Goal: Task Accomplishment & Management: Complete application form

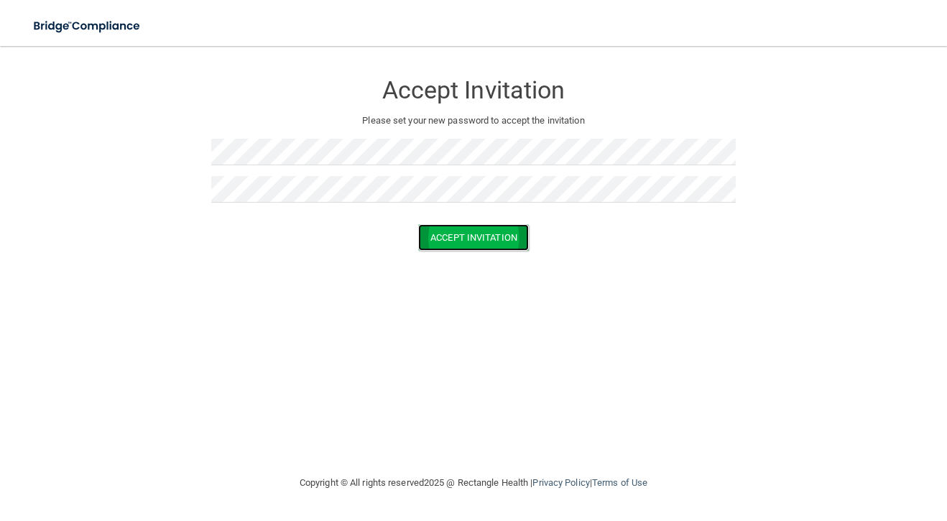
click at [479, 246] on button "Accept Invitation" at bounding box center [473, 237] width 111 height 27
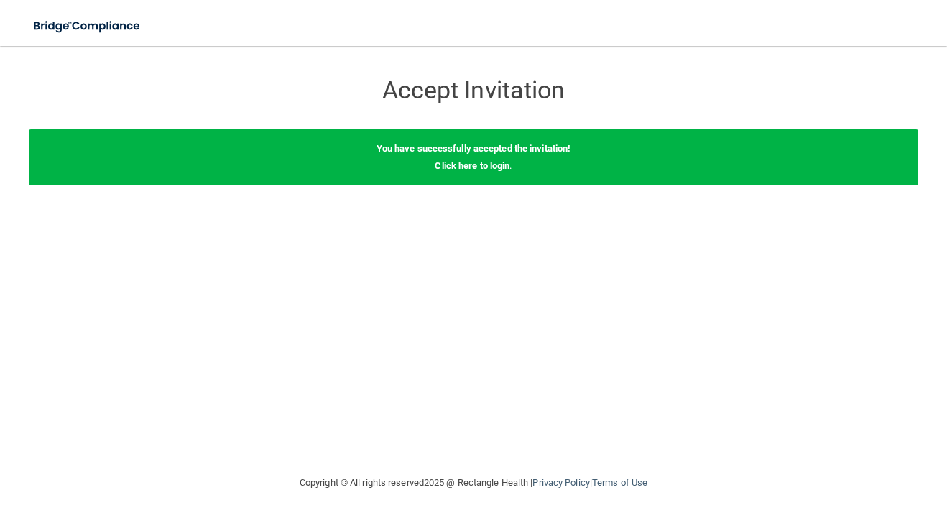
click at [496, 167] on link "Click here to login" at bounding box center [472, 165] width 75 height 11
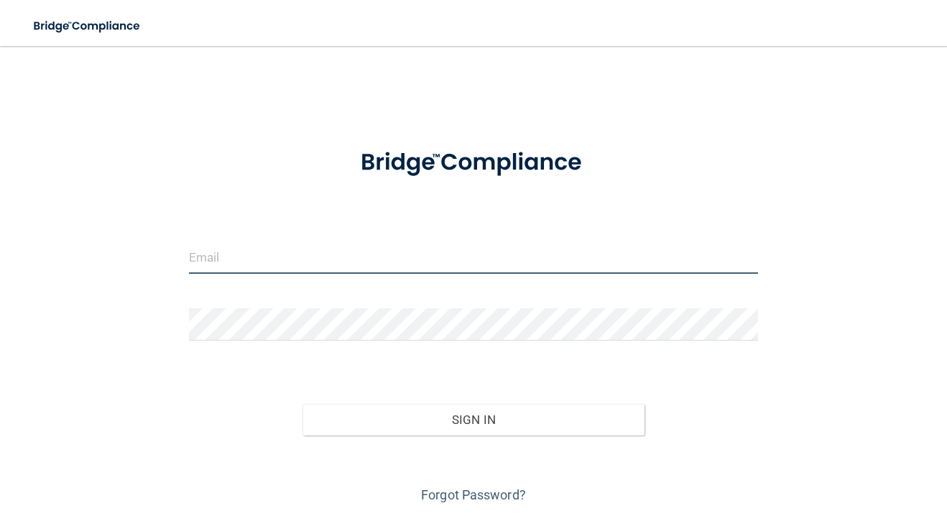
click at [257, 267] on input "email" at bounding box center [473, 257] width 569 height 32
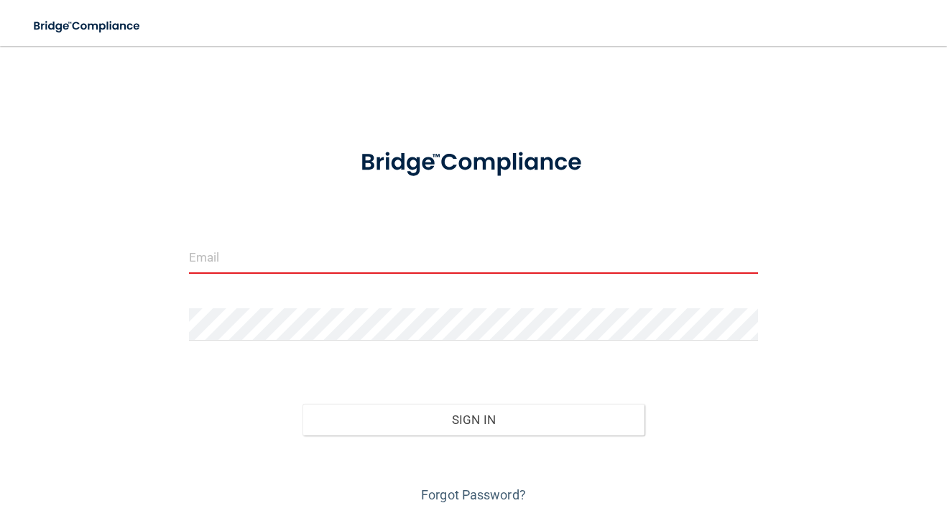
paste input "[EMAIL_ADDRESS][DOMAIN_NAME]"
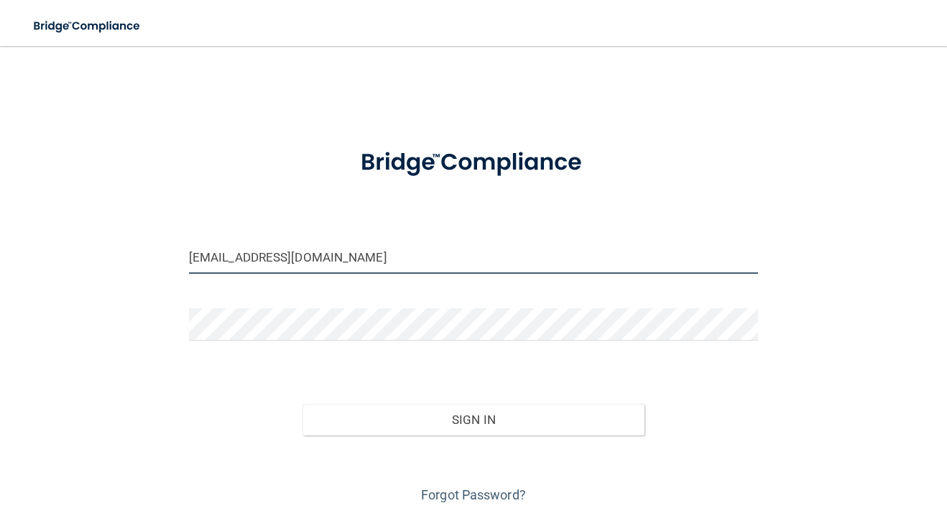
type input "[EMAIL_ADDRESS][DOMAIN_NAME]"
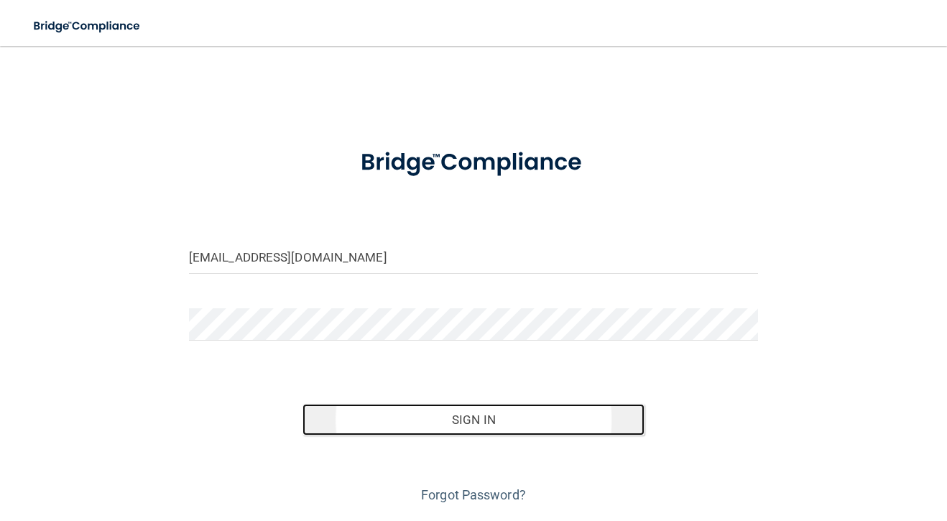
click at [537, 421] on button "Sign In" at bounding box center [472, 420] width 341 height 32
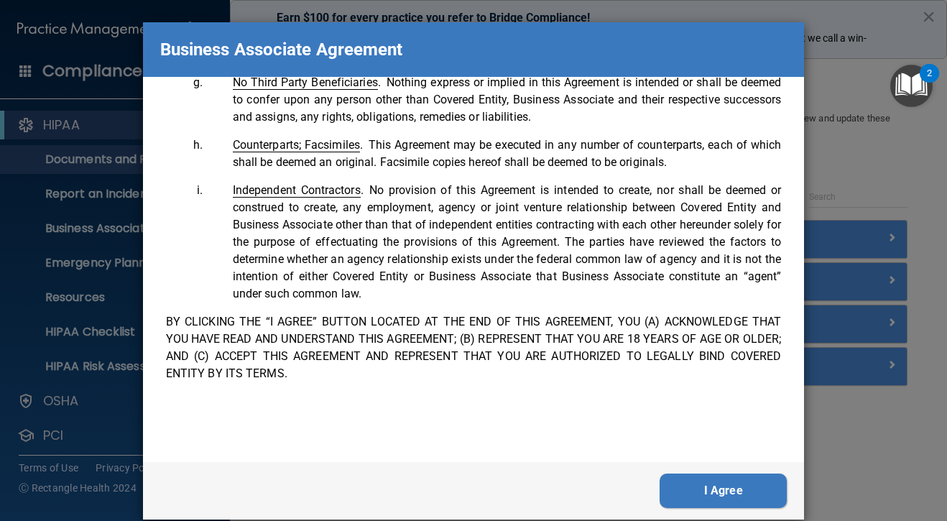
scroll to position [21, 0]
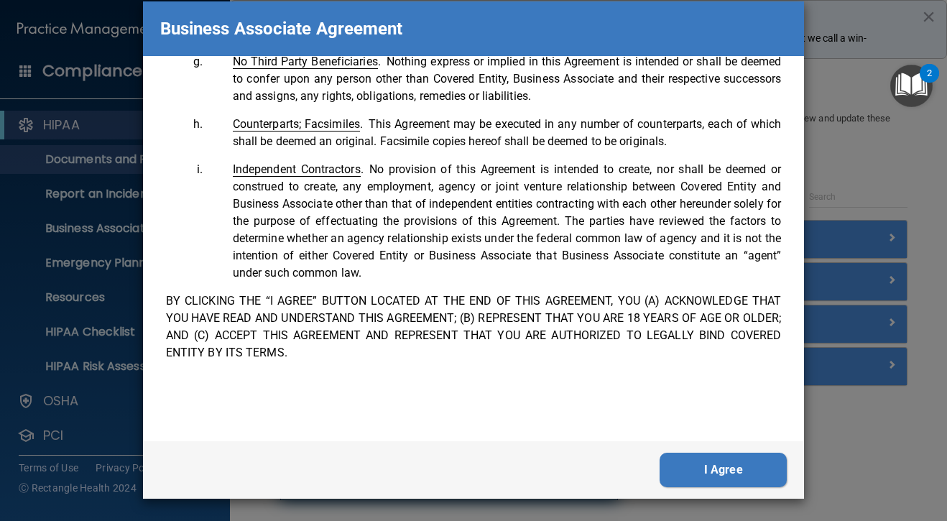
click at [704, 470] on button "I Agree" at bounding box center [723, 470] width 127 height 34
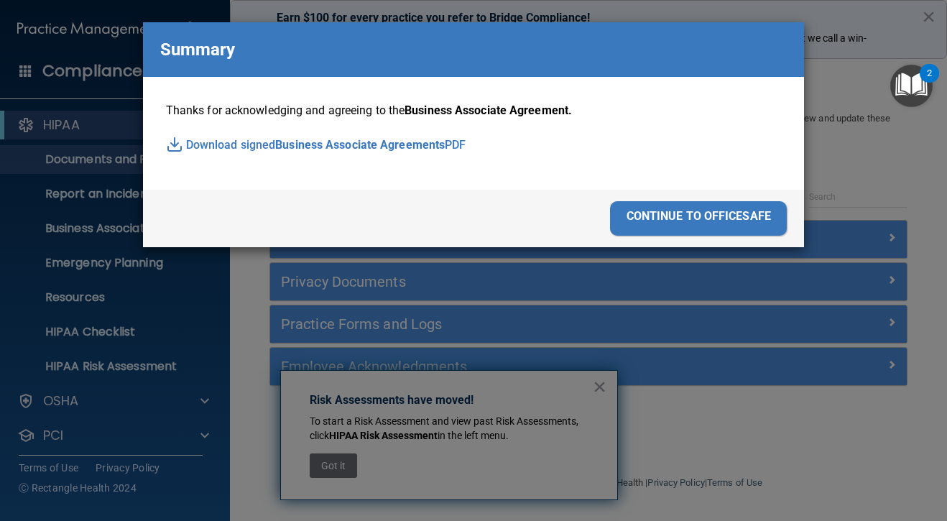
click at [705, 220] on div "continue to officesafe" at bounding box center [698, 218] width 177 height 34
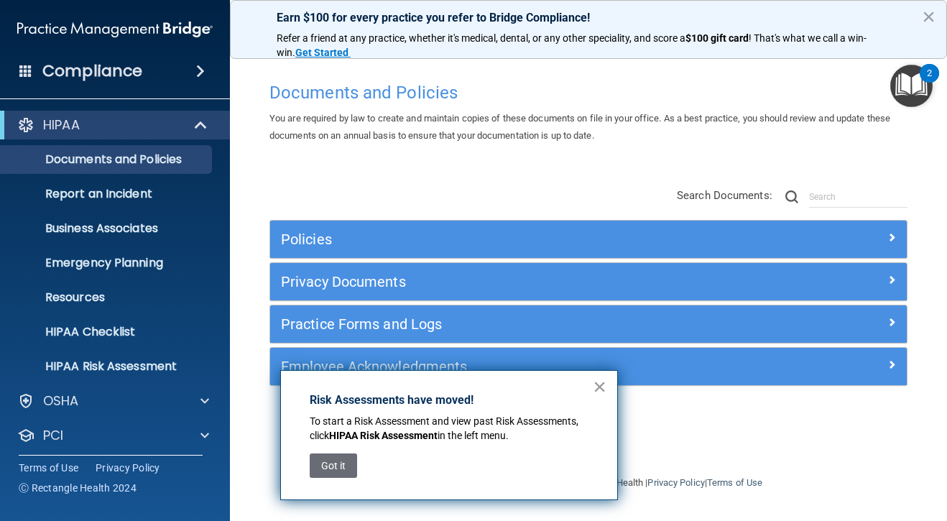
click at [601, 392] on button "×" at bounding box center [600, 386] width 14 height 23
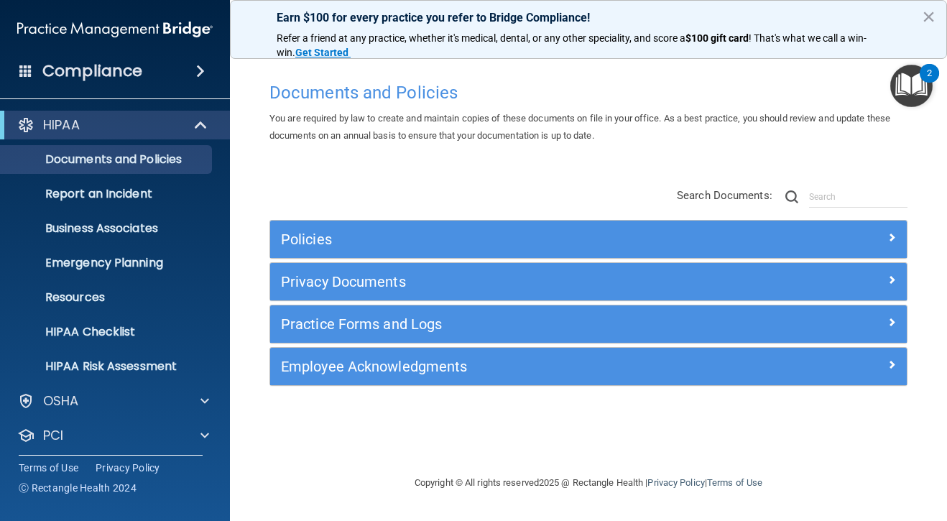
click at [614, 169] on div "Documents and Policies You are required by law to create and maintain copies of…" at bounding box center [589, 274] width 660 height 399
click at [137, 160] on p "Documents and Policies" at bounding box center [107, 159] width 196 height 14
click at [120, 196] on p "Report an Incident" at bounding box center [107, 194] width 196 height 14
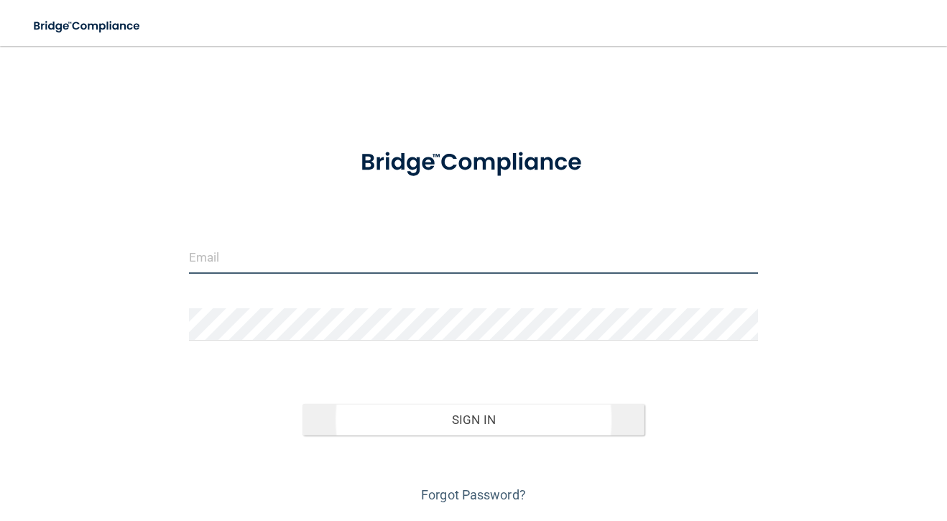
type input "[EMAIL_ADDRESS][DOMAIN_NAME]"
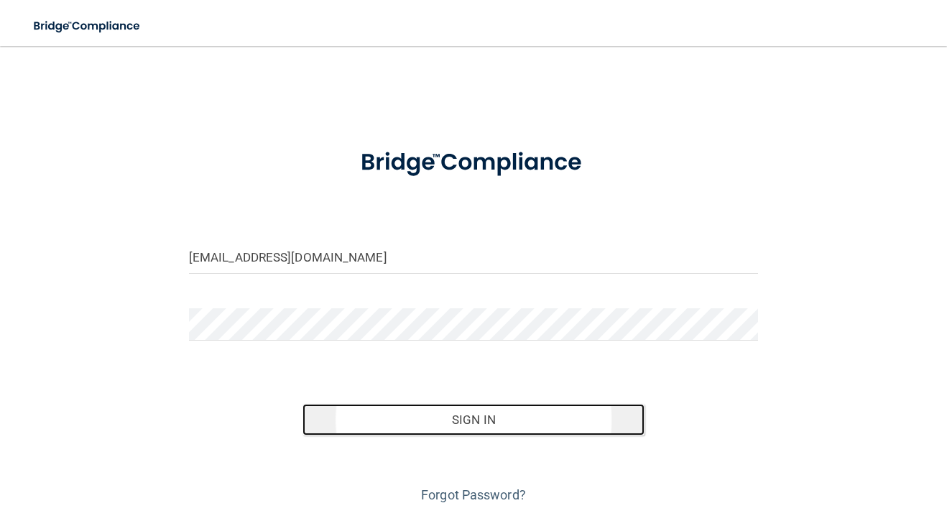
click at [407, 422] on button "Sign In" at bounding box center [472, 420] width 341 height 32
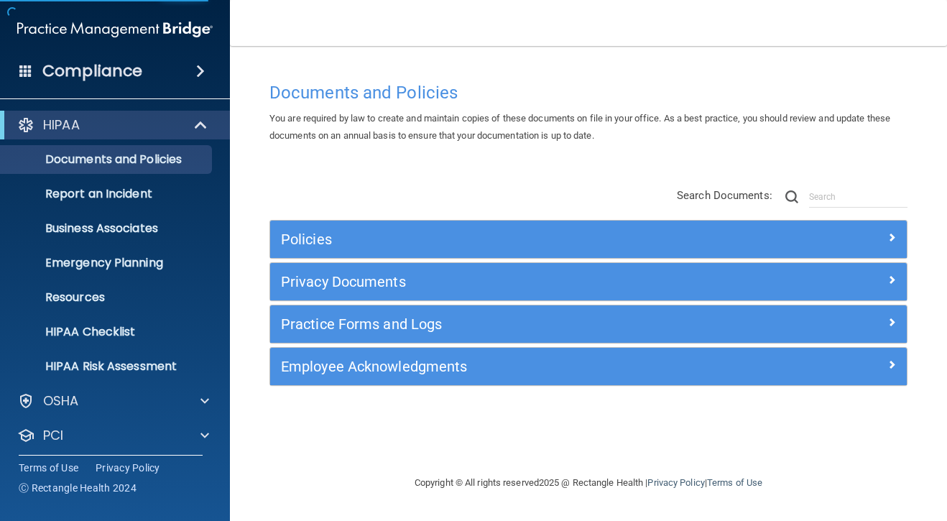
click at [112, 75] on h4 "Compliance" at bounding box center [92, 71] width 100 height 20
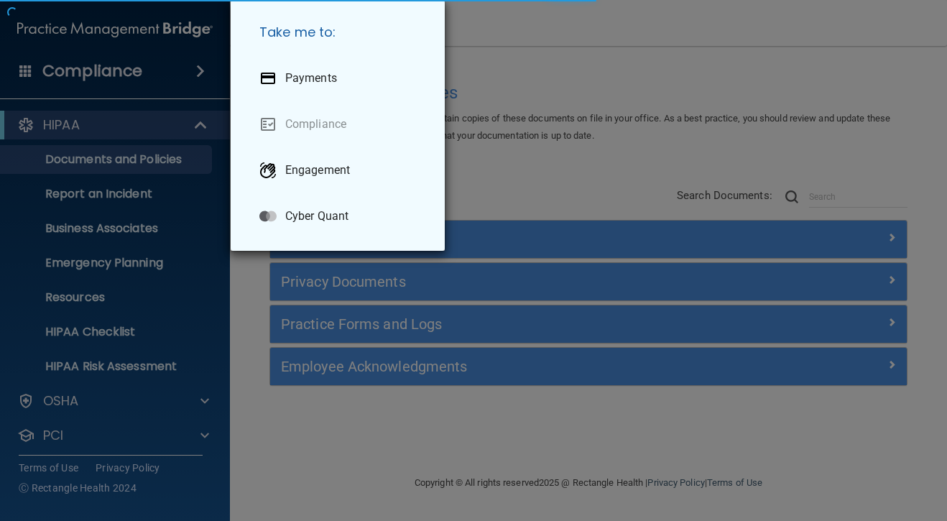
click at [150, 73] on div "Take me to: Payments Compliance Engagement Cyber Quant" at bounding box center [473, 260] width 947 height 521
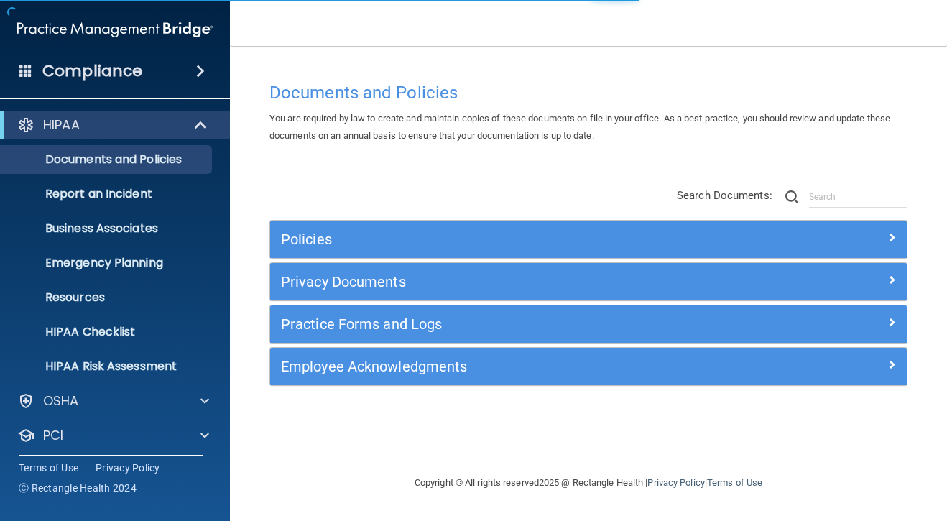
click at [160, 84] on div "Compliance" at bounding box center [115, 71] width 230 height 32
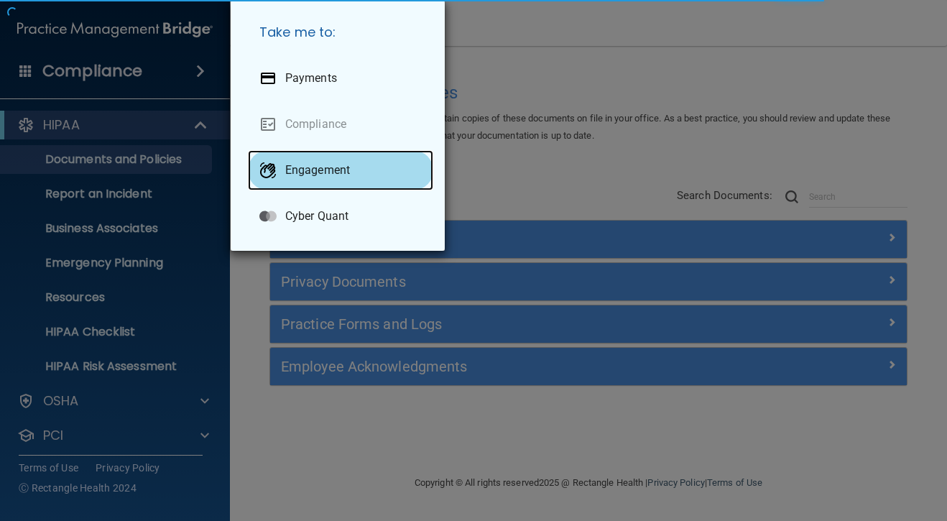
click at [326, 165] on p "Engagement" at bounding box center [317, 170] width 65 height 14
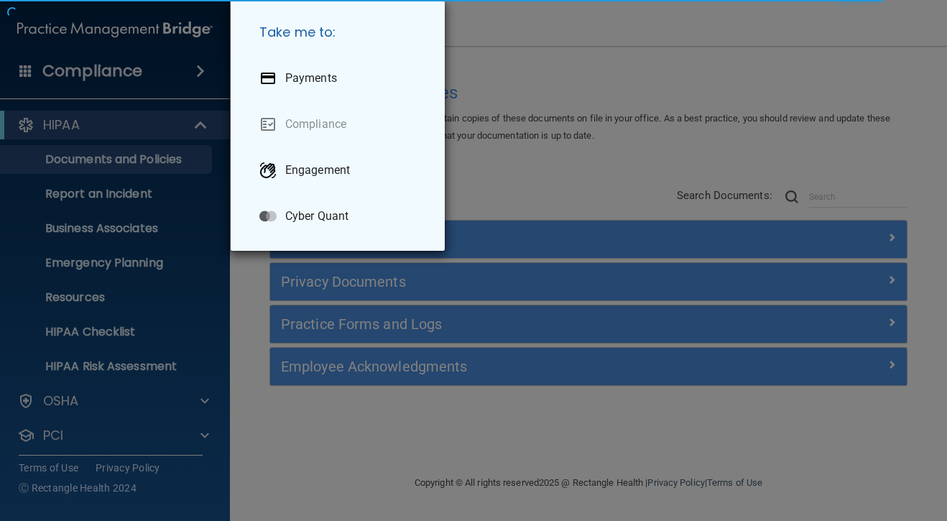
click at [690, 101] on div "Take me to: Payments Compliance Engagement Cyber Quant" at bounding box center [473, 260] width 947 height 521
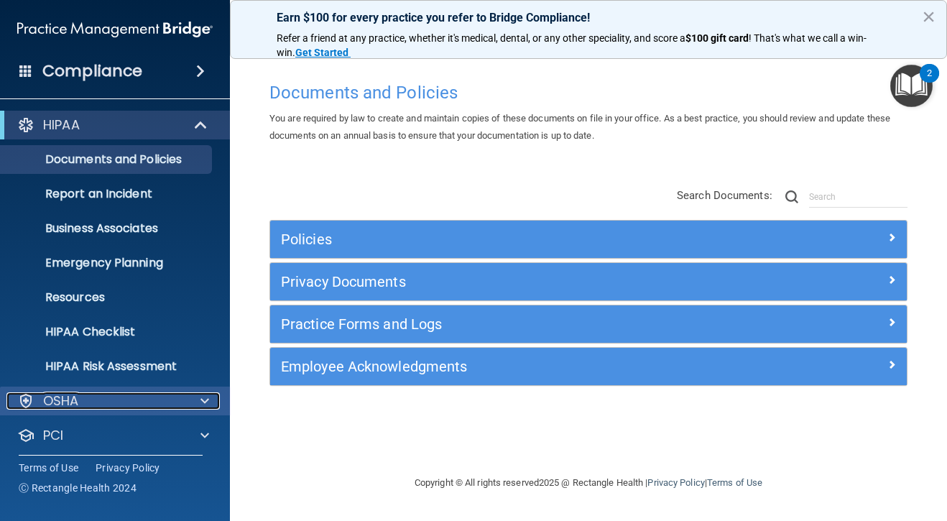
click at [195, 398] on div at bounding box center [203, 400] width 36 height 17
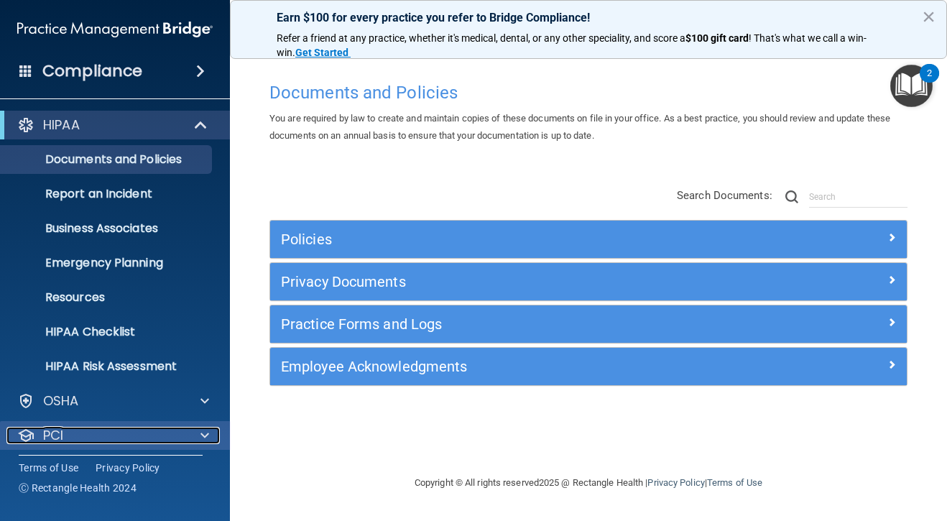
click at [207, 438] on span at bounding box center [204, 435] width 9 height 17
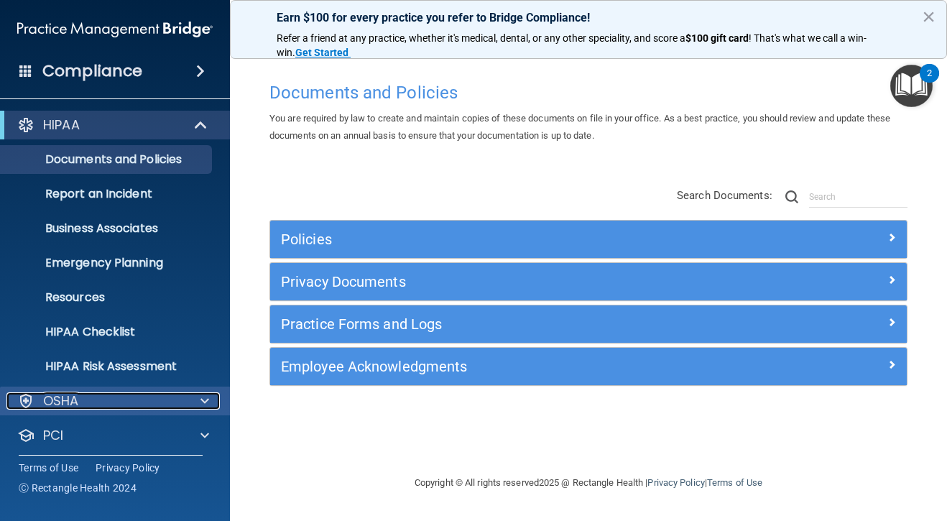
click at [205, 406] on span at bounding box center [204, 400] width 9 height 17
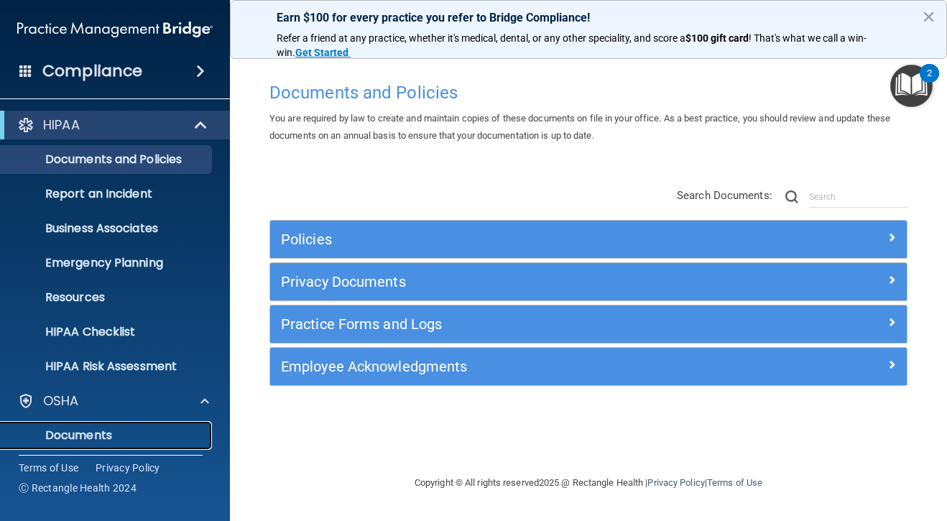
click at [104, 437] on p "Documents" at bounding box center [107, 435] width 196 height 14
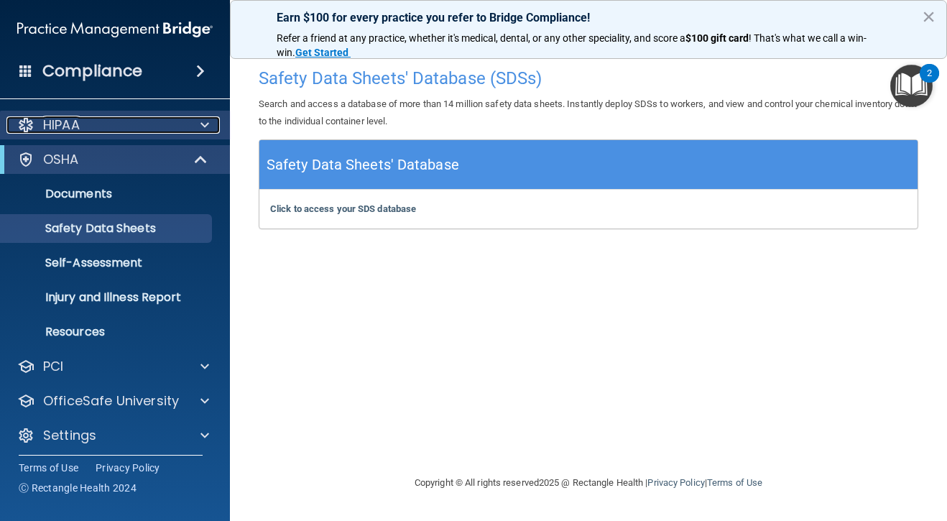
click at [206, 131] on span at bounding box center [204, 124] width 9 height 17
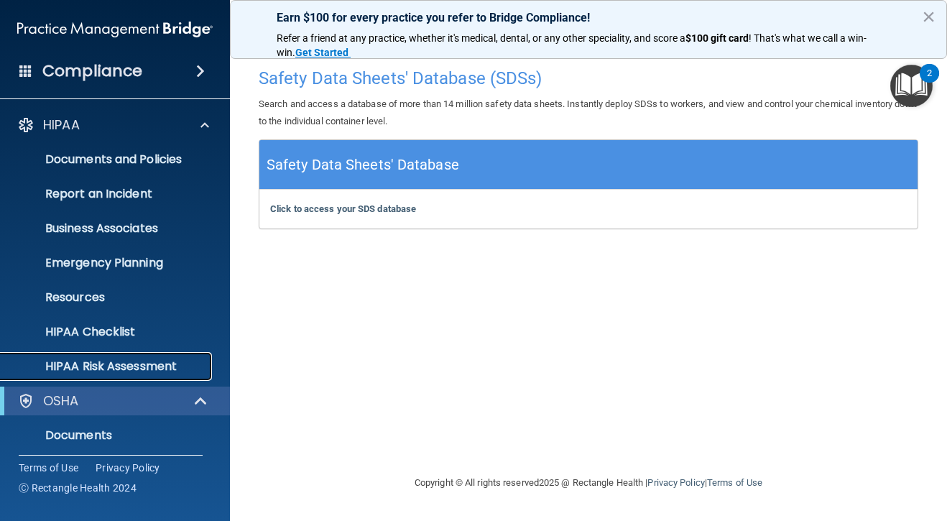
click at [162, 369] on p "HIPAA Risk Assessment" at bounding box center [107, 366] width 196 height 14
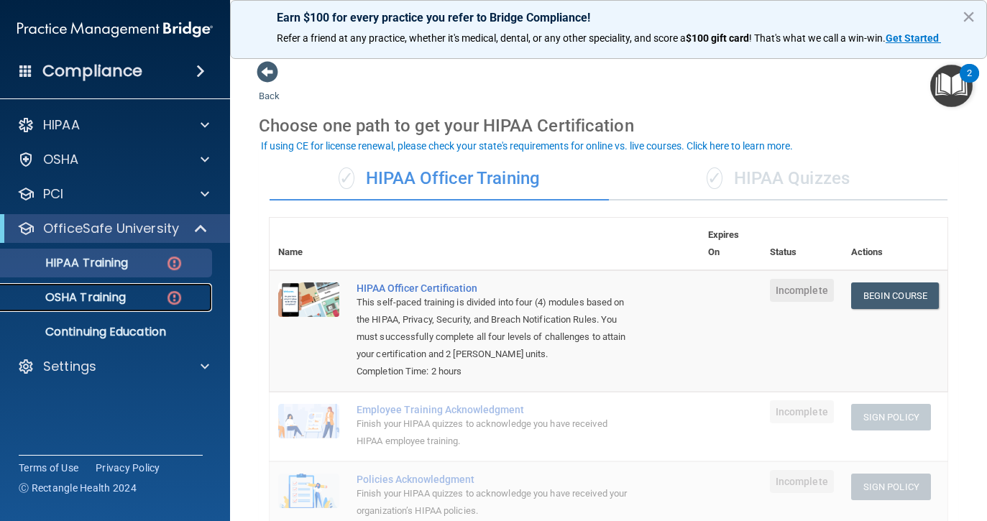
click at [147, 291] on div "OSHA Training" at bounding box center [107, 297] width 196 height 14
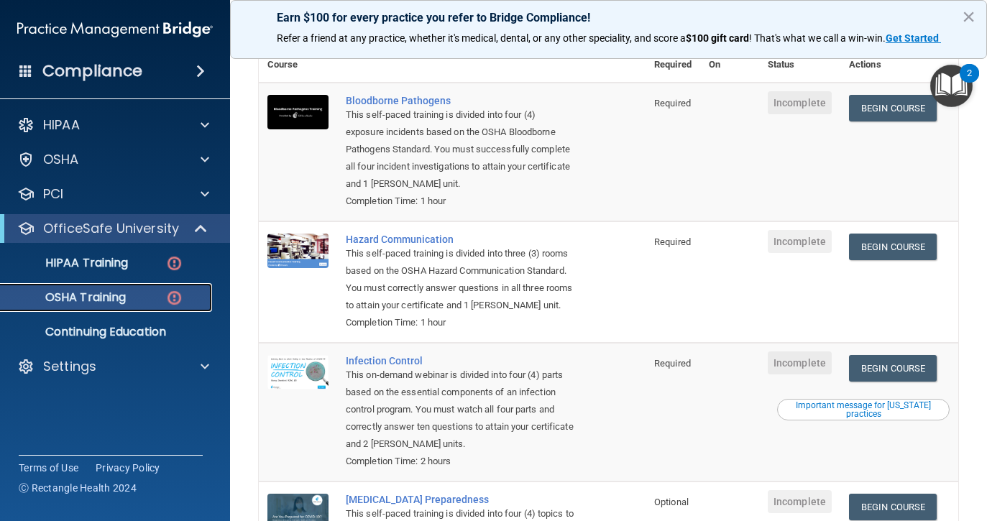
scroll to position [130, 0]
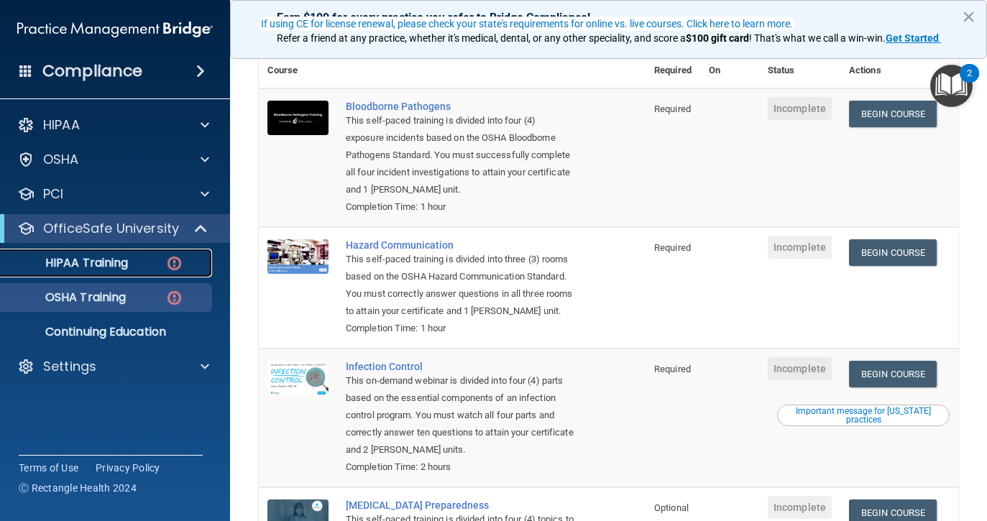
click at [168, 262] on img at bounding box center [174, 263] width 18 height 18
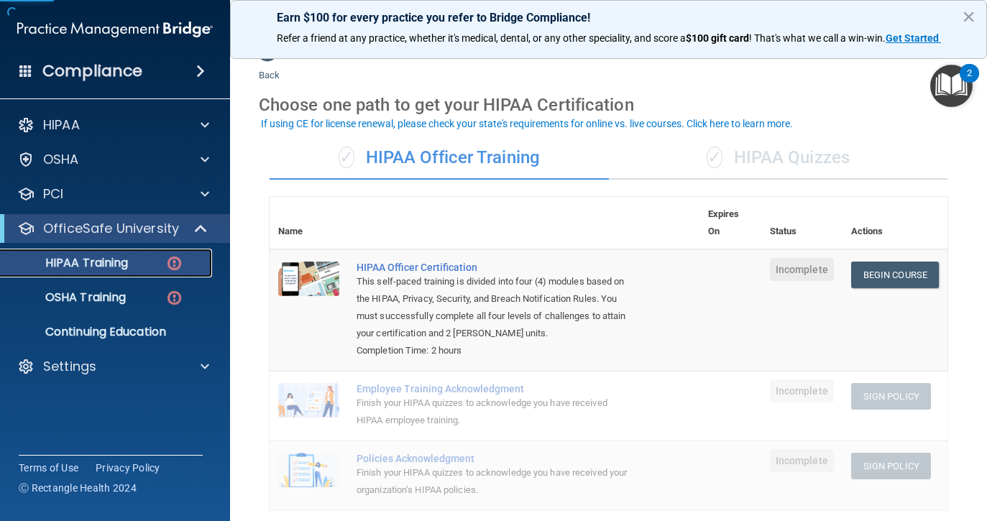
scroll to position [25, 0]
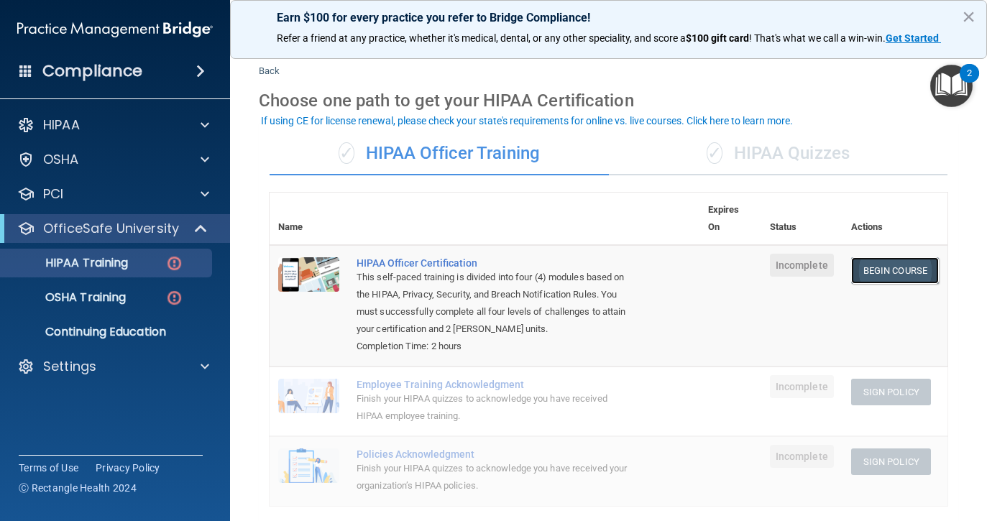
click at [906, 269] on link "Begin Course" at bounding box center [895, 270] width 88 height 27
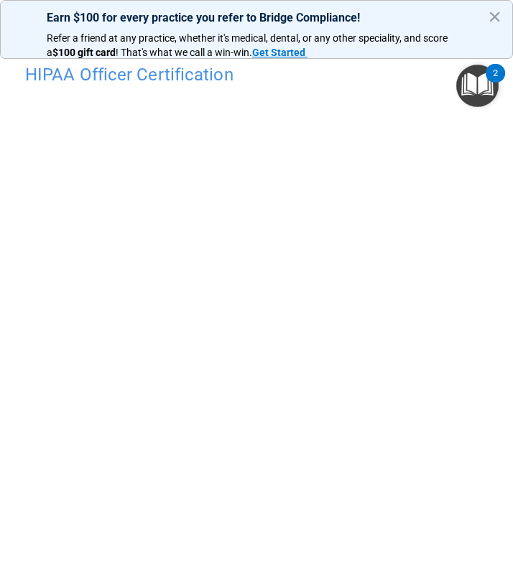
scroll to position [57, 0]
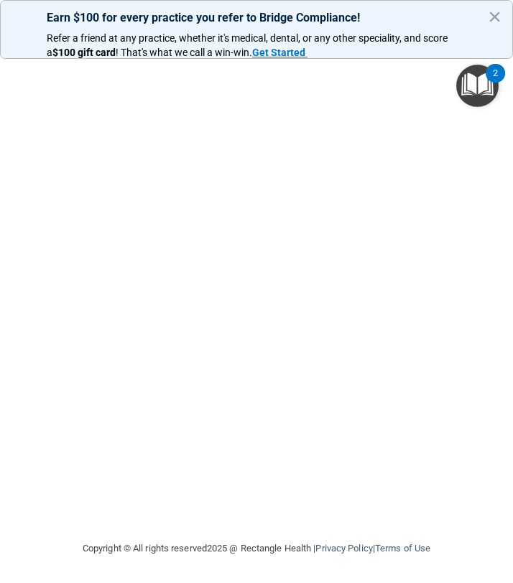
click at [481, 83] on img "Open Resource Center, 2 new notifications" at bounding box center [477, 86] width 42 height 42
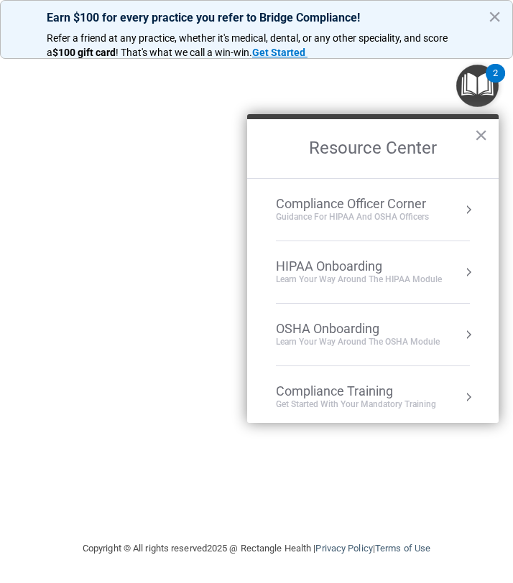
click at [480, 94] on img "Open Resource Center, 2 new notifications" at bounding box center [477, 86] width 42 height 42
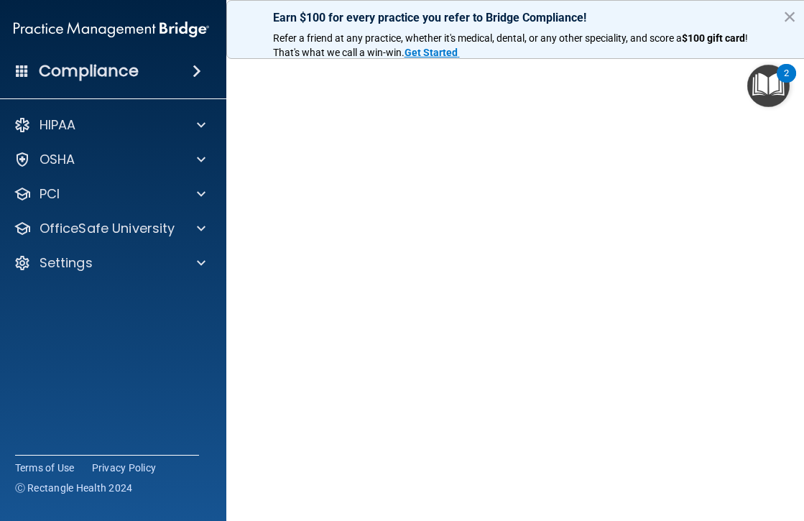
scroll to position [58, 0]
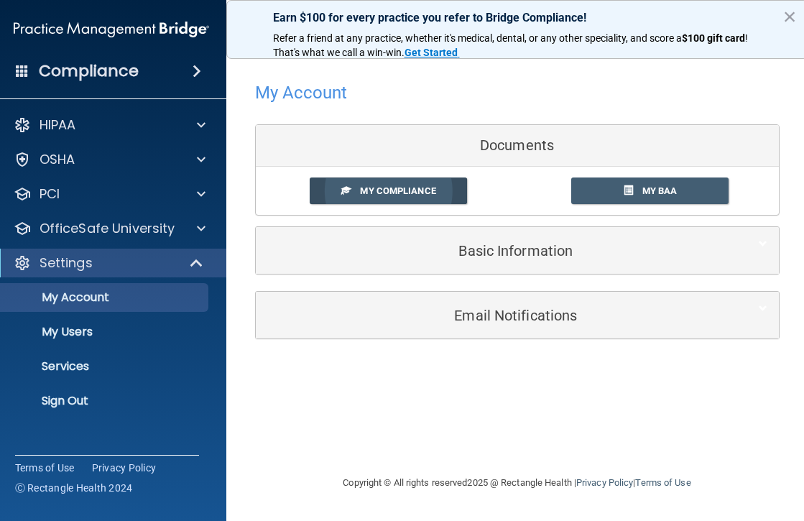
click at [436, 188] on link "My Compliance" at bounding box center [388, 190] width 157 height 27
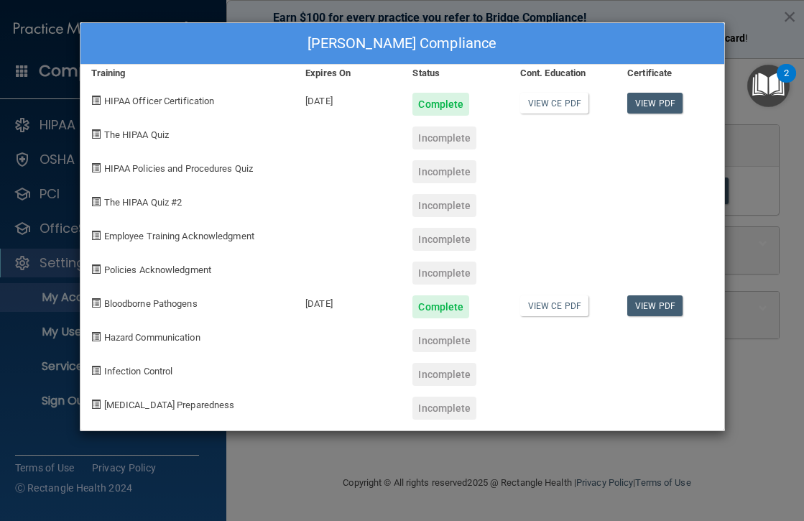
click at [456, 139] on div "Incomplete" at bounding box center [444, 137] width 64 height 23
click at [137, 138] on span "The HIPAA Quiz" at bounding box center [136, 134] width 65 height 11
click at [114, 137] on span "The HIPAA Quiz" at bounding box center [136, 134] width 65 height 11
click at [719, 212] on div at bounding box center [669, 200] width 107 height 34
click at [764, 198] on div "Nandini Braganza's Compliance Training Expires On Status Cont. Education Certif…" at bounding box center [402, 260] width 804 height 521
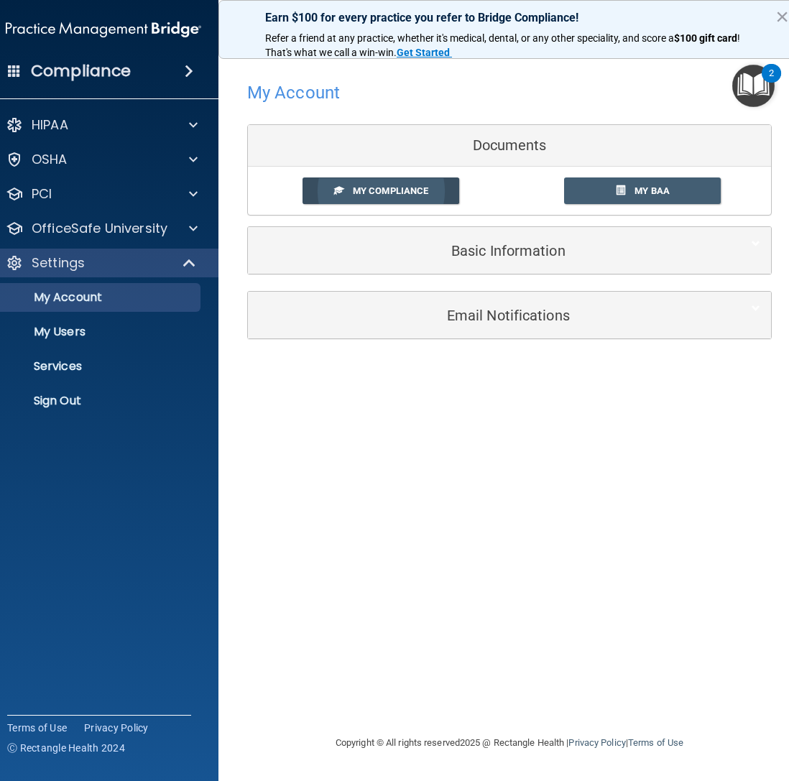
click at [351, 200] on link "My Compliance" at bounding box center [380, 190] width 157 height 27
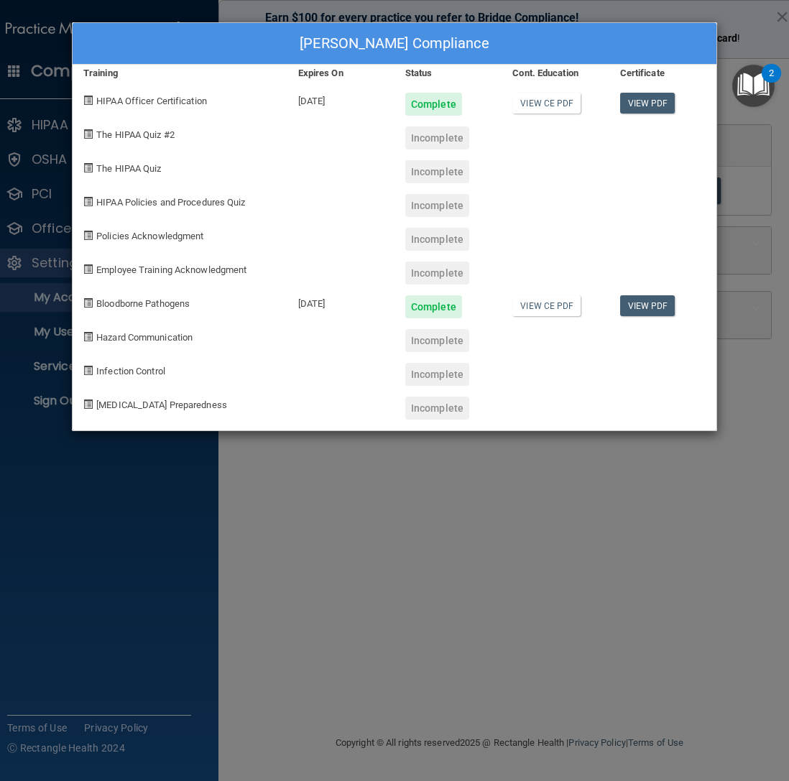
click at [443, 520] on div "Nandini Braganza's Compliance Training Expires On Status Cont. Education Certif…" at bounding box center [394, 390] width 789 height 781
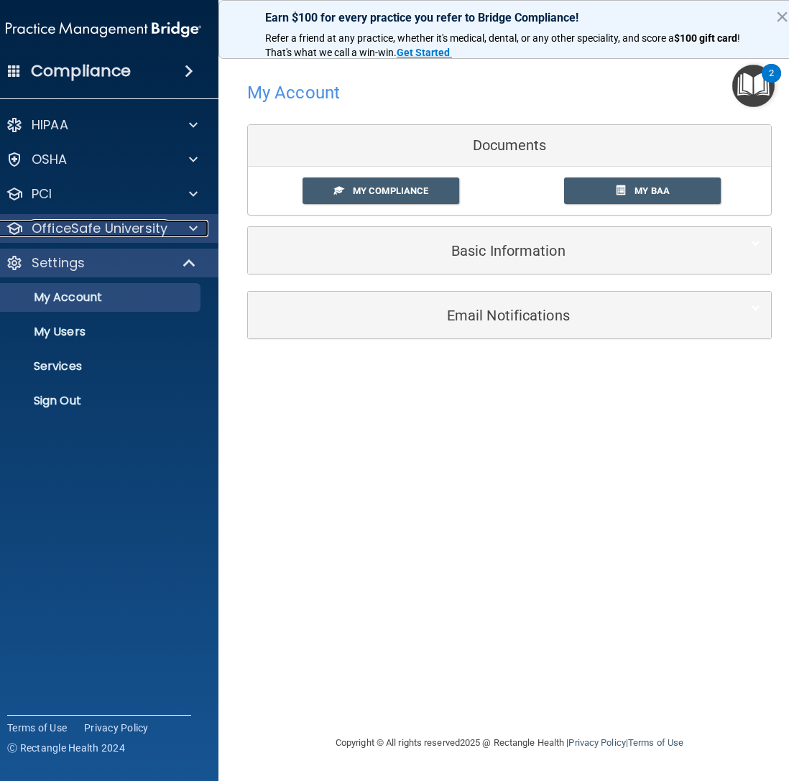
click at [124, 229] on p "OfficeSafe University" at bounding box center [100, 228] width 136 height 17
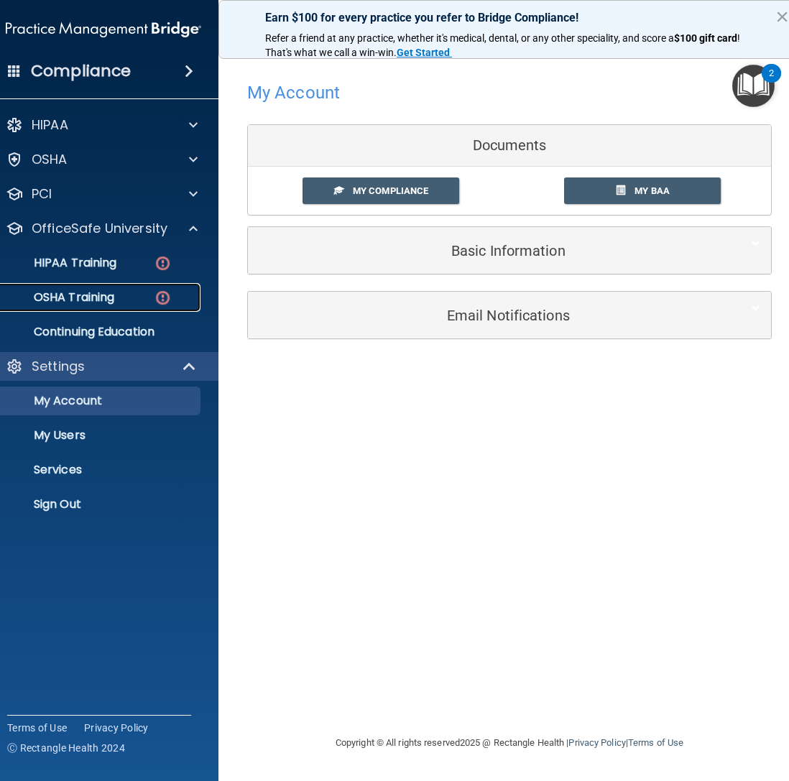
click at [107, 295] on p "OSHA Training" at bounding box center [56, 297] width 116 height 14
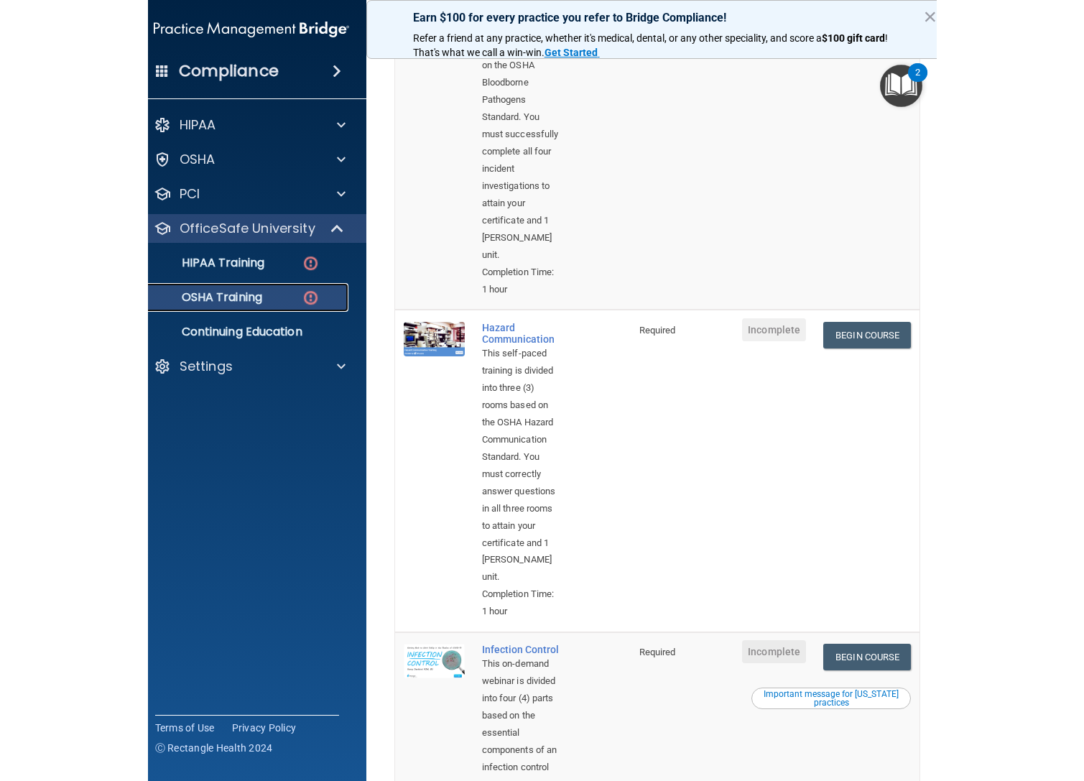
scroll to position [354, 0]
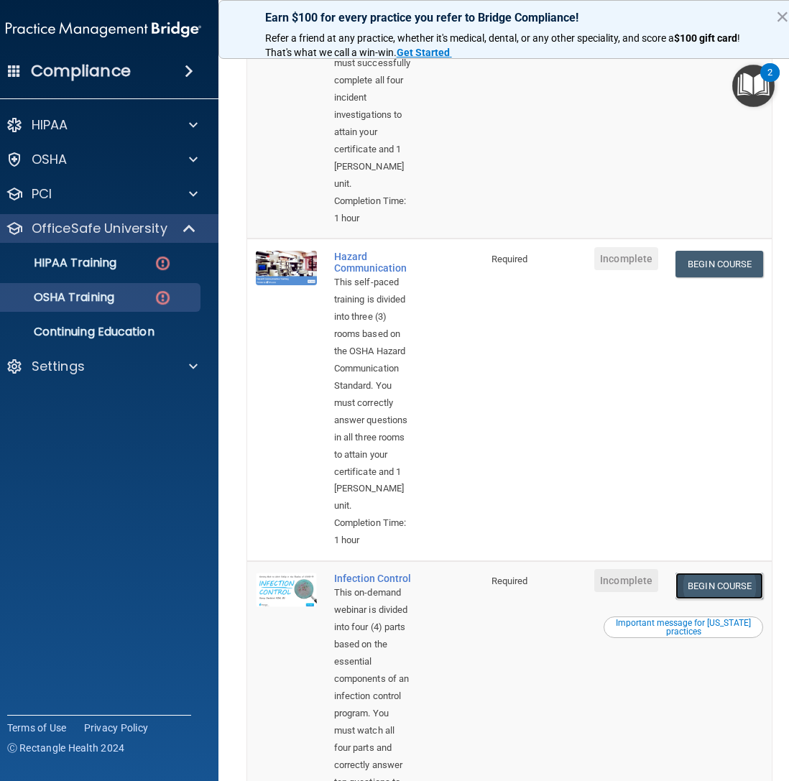
click at [714, 520] on link "Begin Course" at bounding box center [719, 586] width 88 height 27
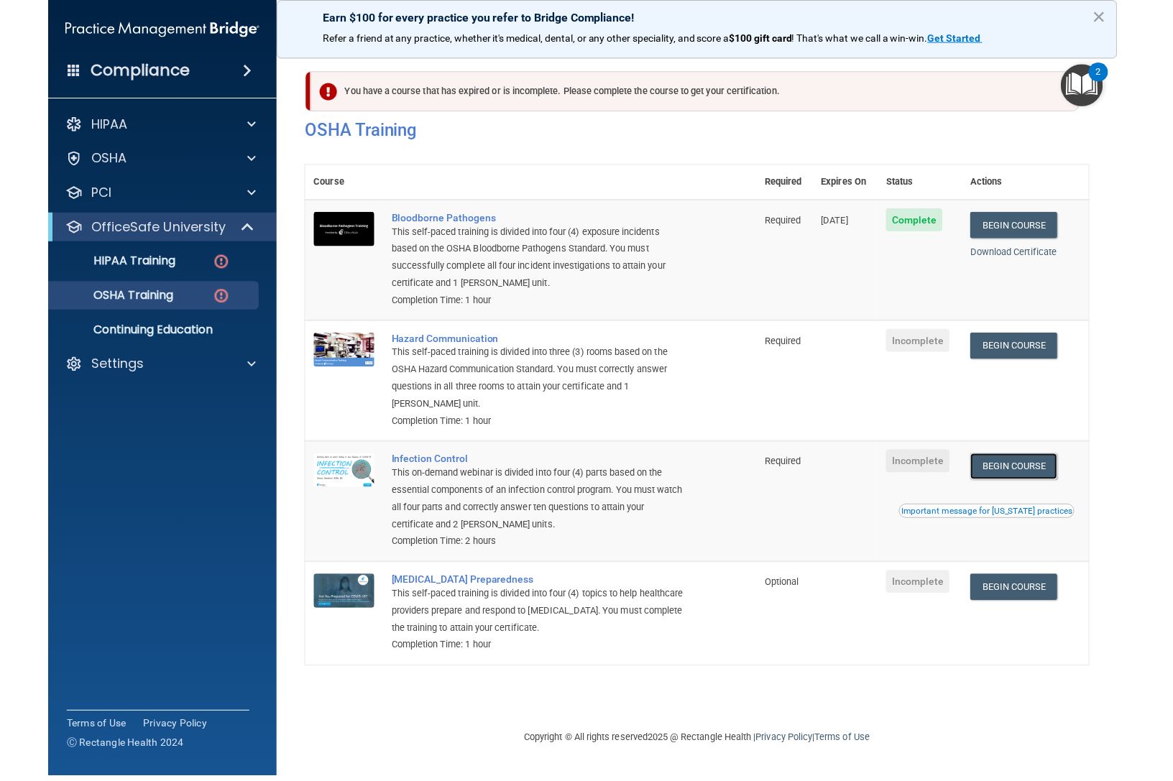
scroll to position [0, 0]
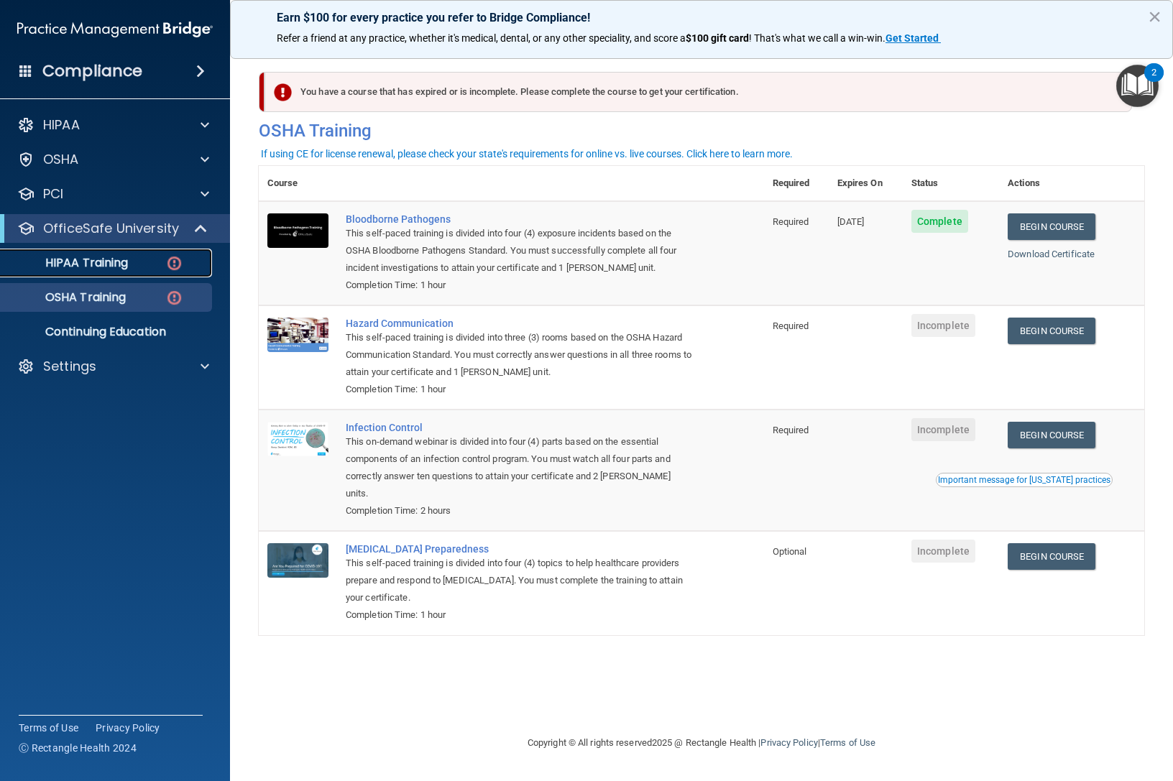
click at [135, 268] on div "HIPAA Training" at bounding box center [107, 263] width 196 height 14
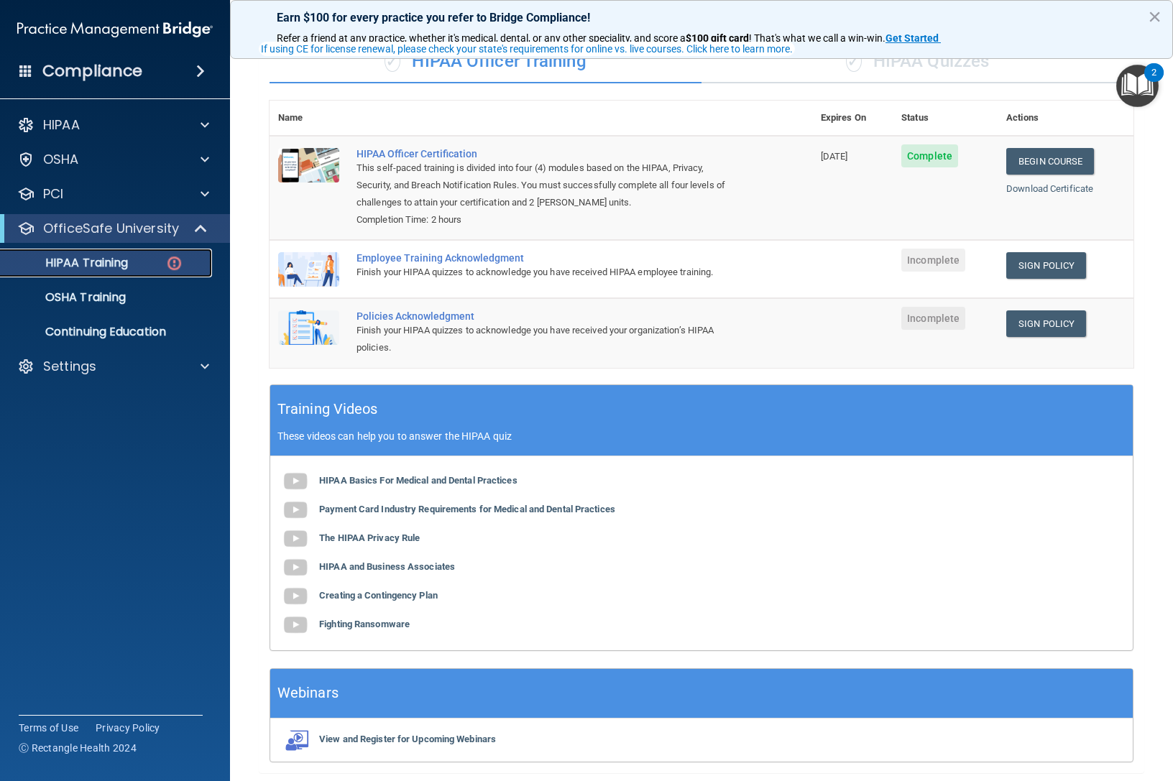
scroll to position [139, 0]
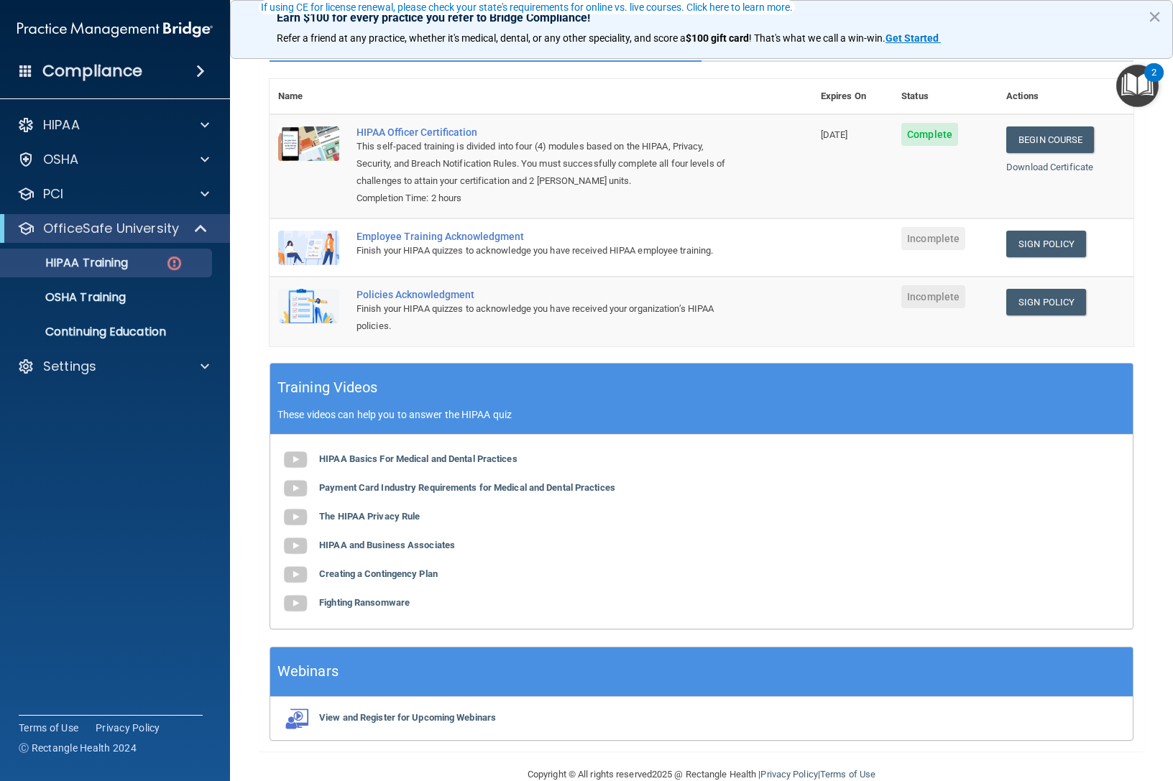
click at [925, 241] on span "Incomplete" at bounding box center [933, 238] width 64 height 23
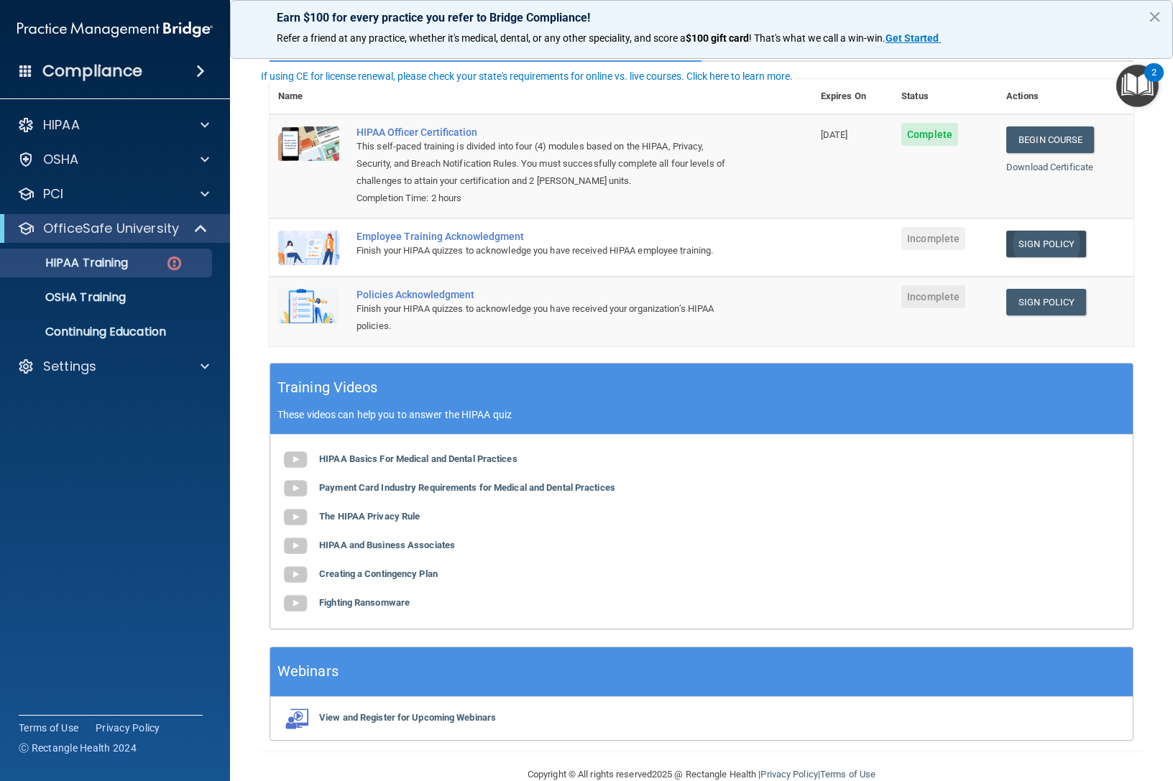
scroll to position [0, 0]
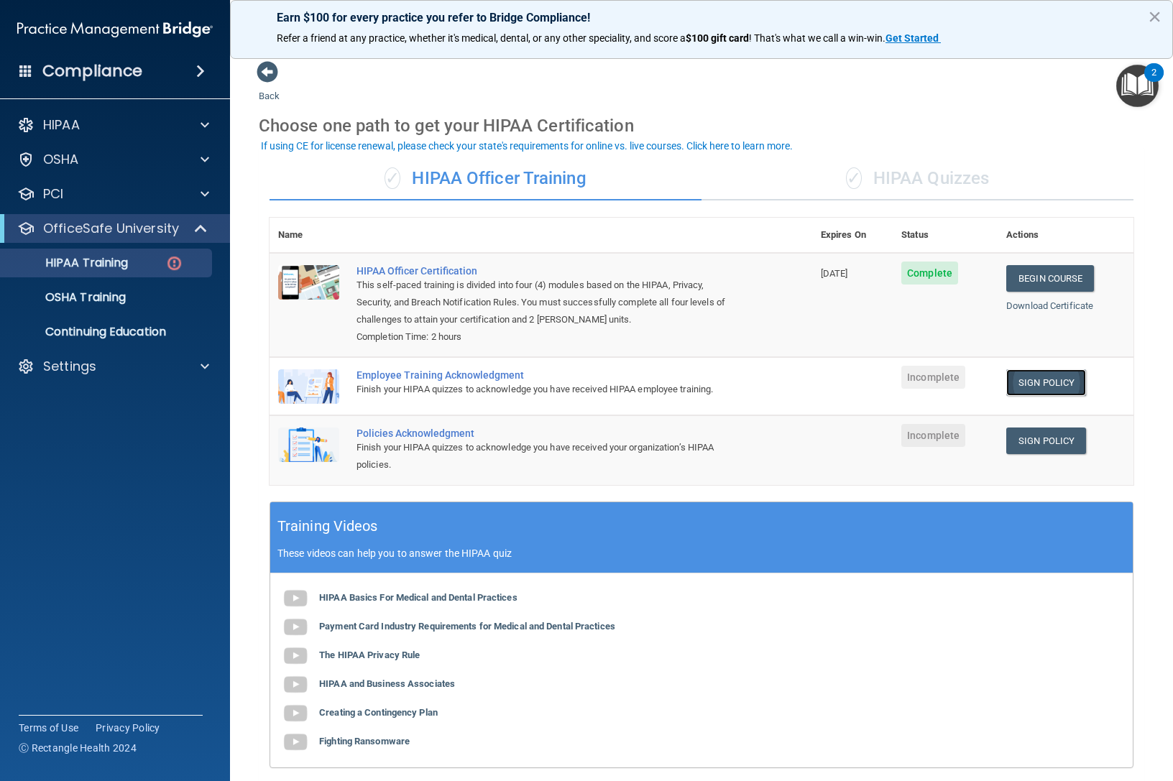
click at [986, 383] on link "Sign Policy" at bounding box center [1046, 382] width 80 height 27
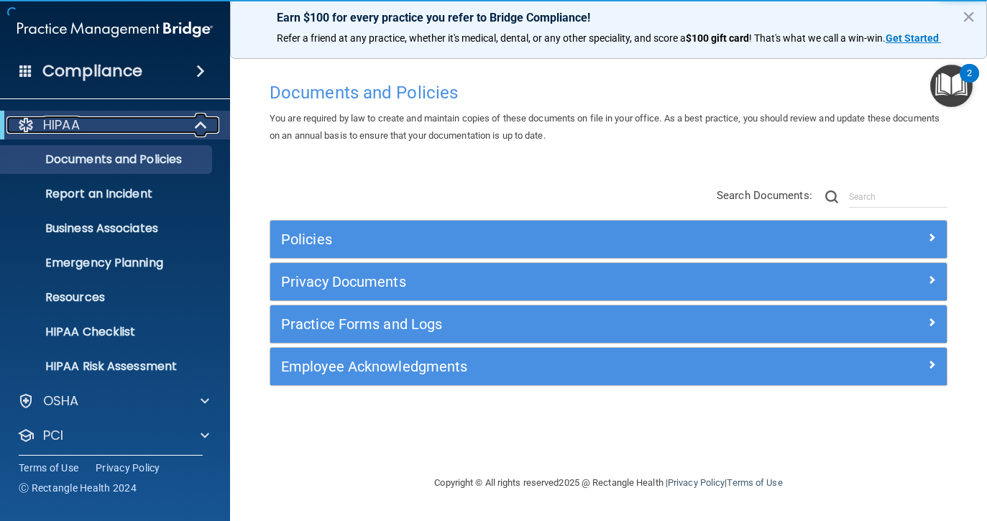
click at [205, 125] on span at bounding box center [202, 124] width 12 height 17
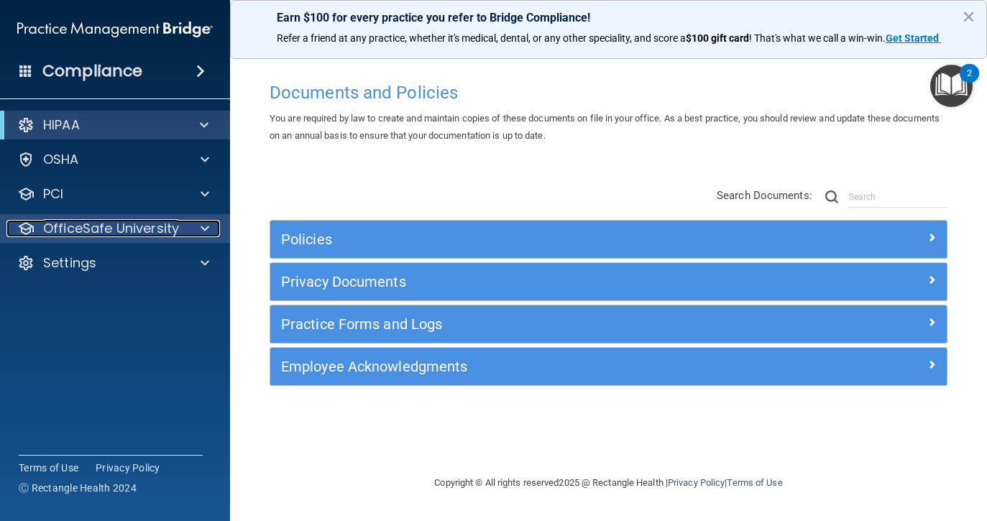
click at [141, 234] on p "OfficeSafe University" at bounding box center [111, 228] width 136 height 17
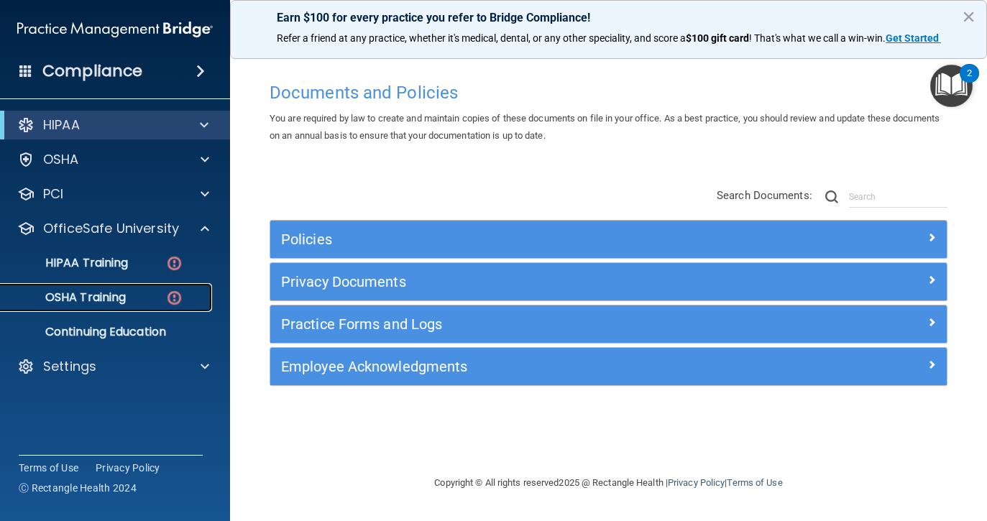
click at [111, 295] on p "OSHA Training" at bounding box center [67, 297] width 116 height 14
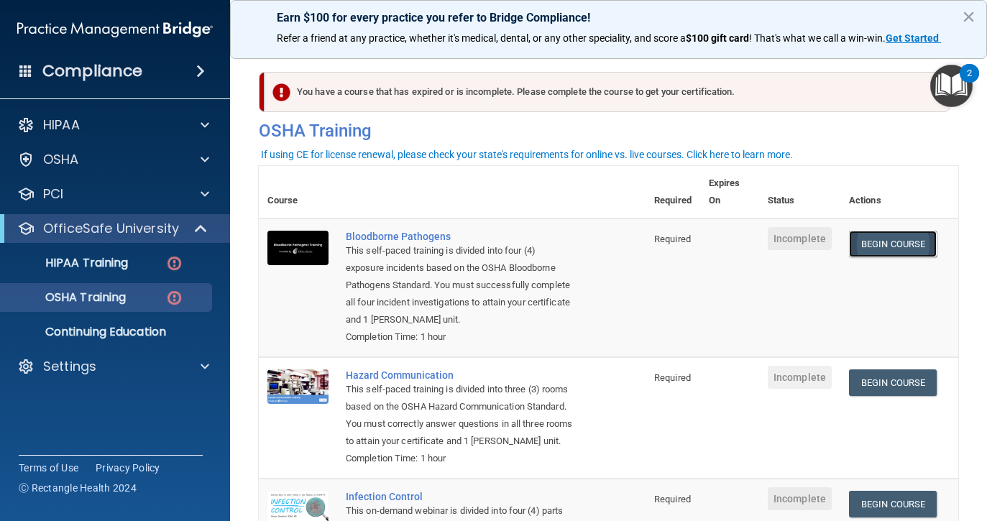
click at [907, 246] on link "Begin Course" at bounding box center [893, 244] width 88 height 27
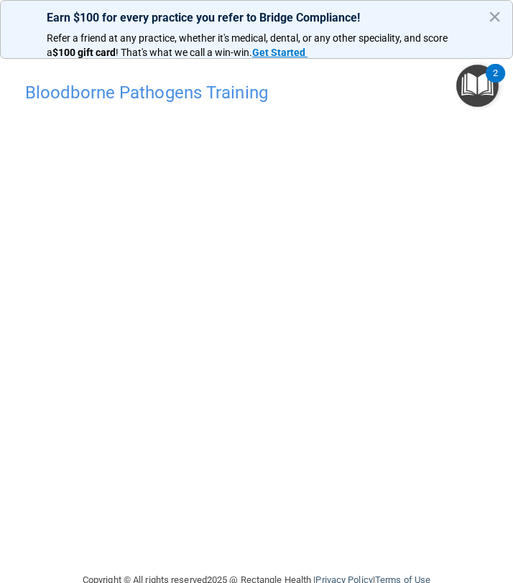
scroll to position [32, 0]
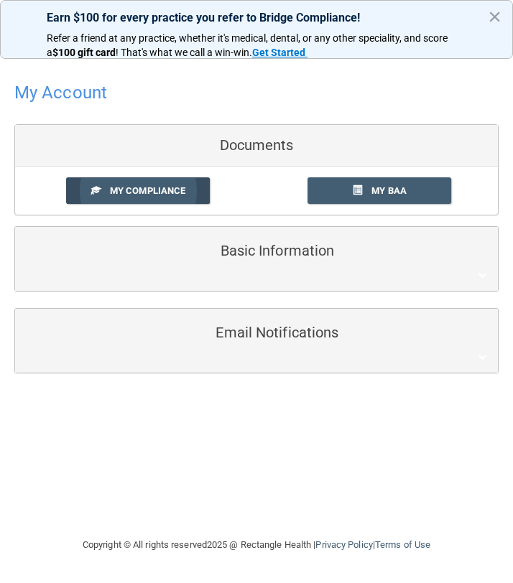
click at [142, 197] on link "My Compliance" at bounding box center [138, 190] width 144 height 27
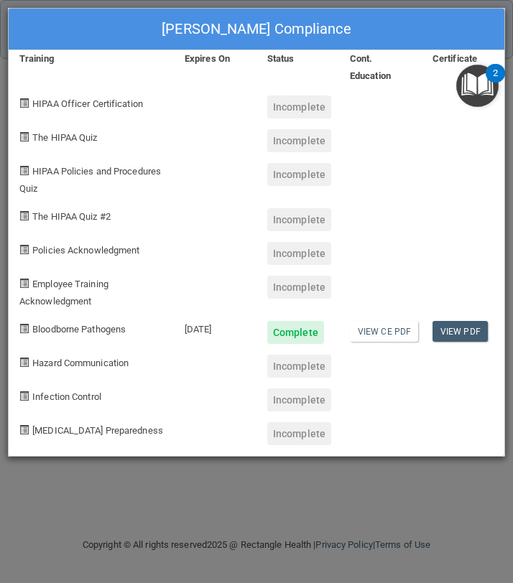
click at [387, 476] on div "[PERSON_NAME] Compliance Training Expires On Status Cont. Education Certificate…" at bounding box center [256, 291] width 513 height 583
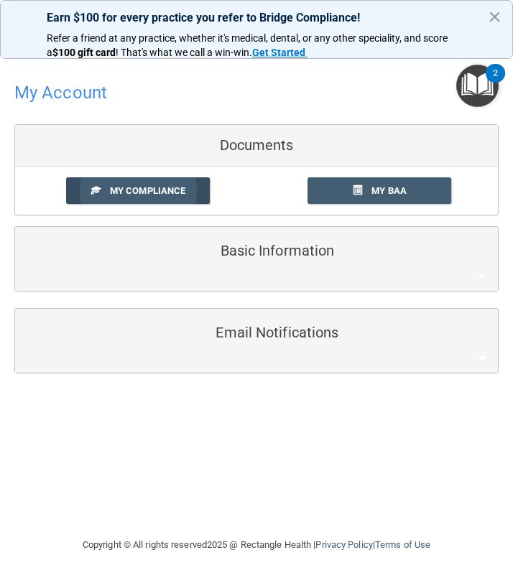
click at [160, 193] on span "My Compliance" at bounding box center [147, 190] width 75 height 11
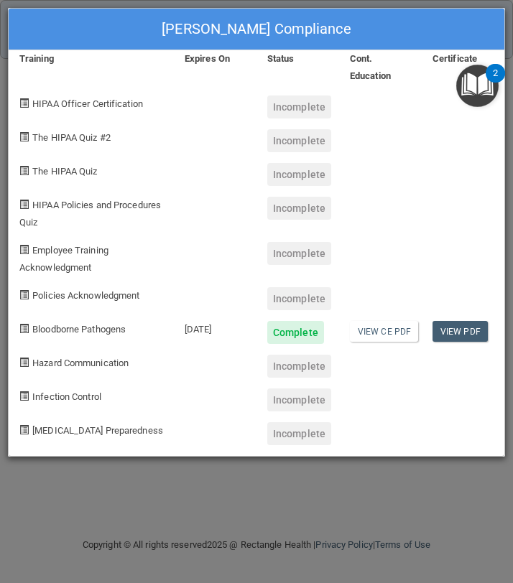
click at [331, 491] on div "Nandini Braganza's Compliance Training Expires On Status Cont. Education Certif…" at bounding box center [256, 291] width 513 height 583
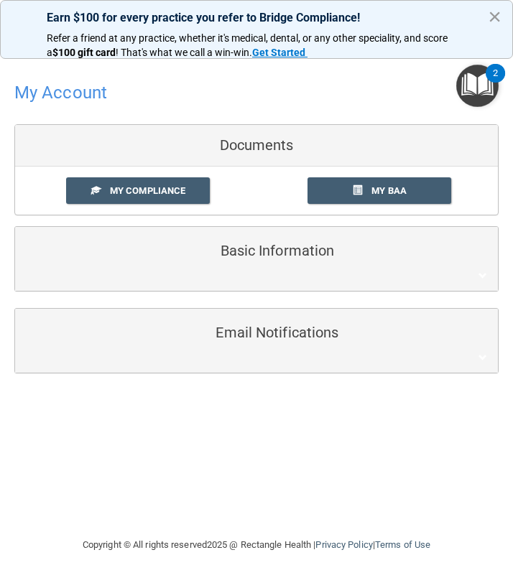
click at [496, 14] on button "×" at bounding box center [495, 16] width 14 height 23
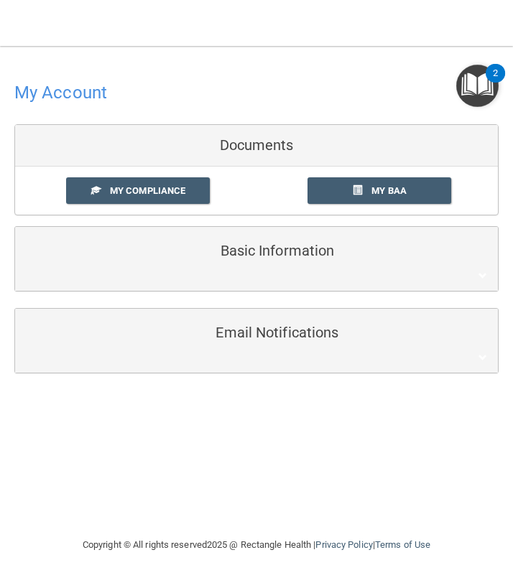
click at [77, 85] on h4 "My Account" at bounding box center [60, 92] width 93 height 19
click at [75, 92] on h4 "My Account" at bounding box center [60, 92] width 93 height 19
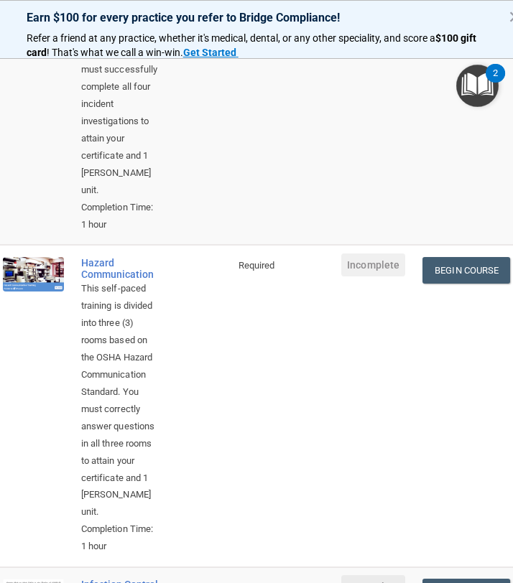
scroll to position [304, 0]
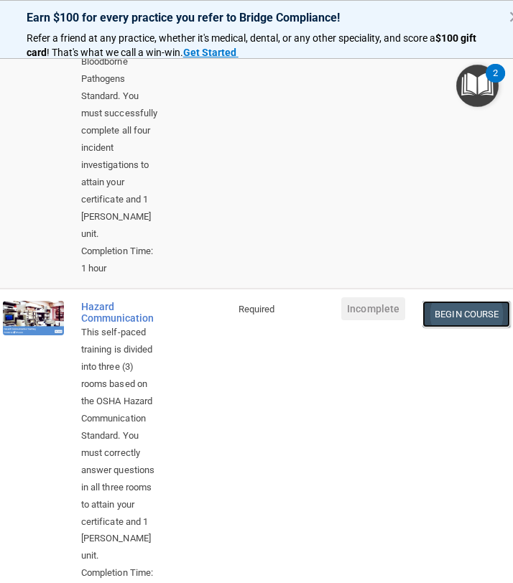
click at [465, 313] on link "Begin Course" at bounding box center [466, 314] width 88 height 27
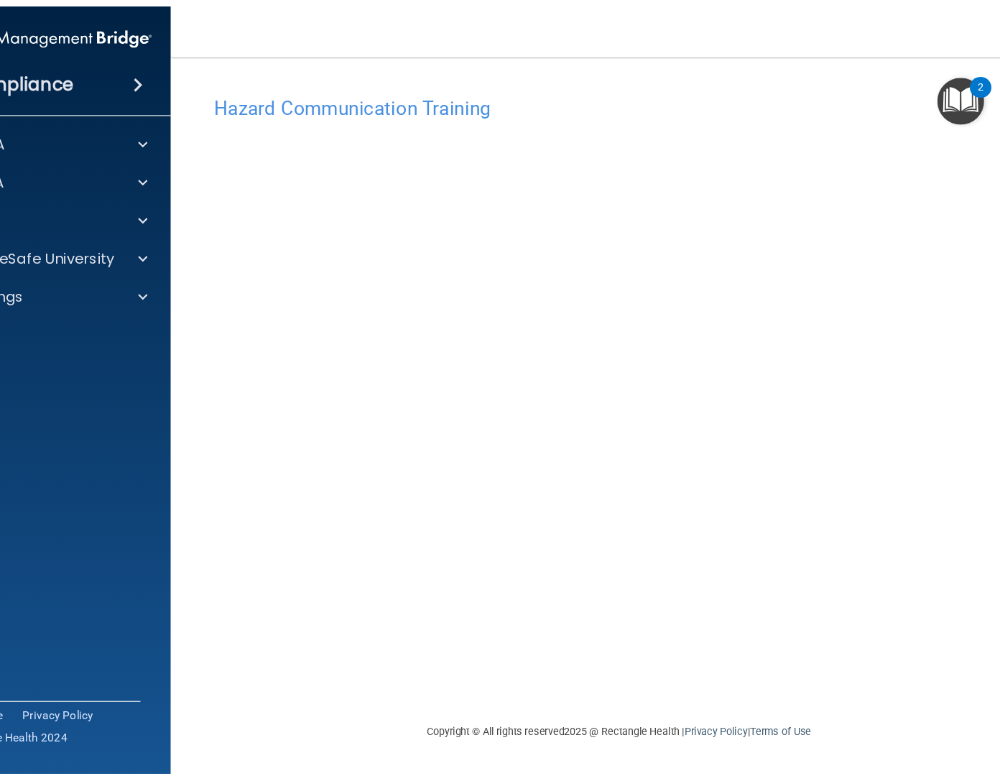
scroll to position [0, 6]
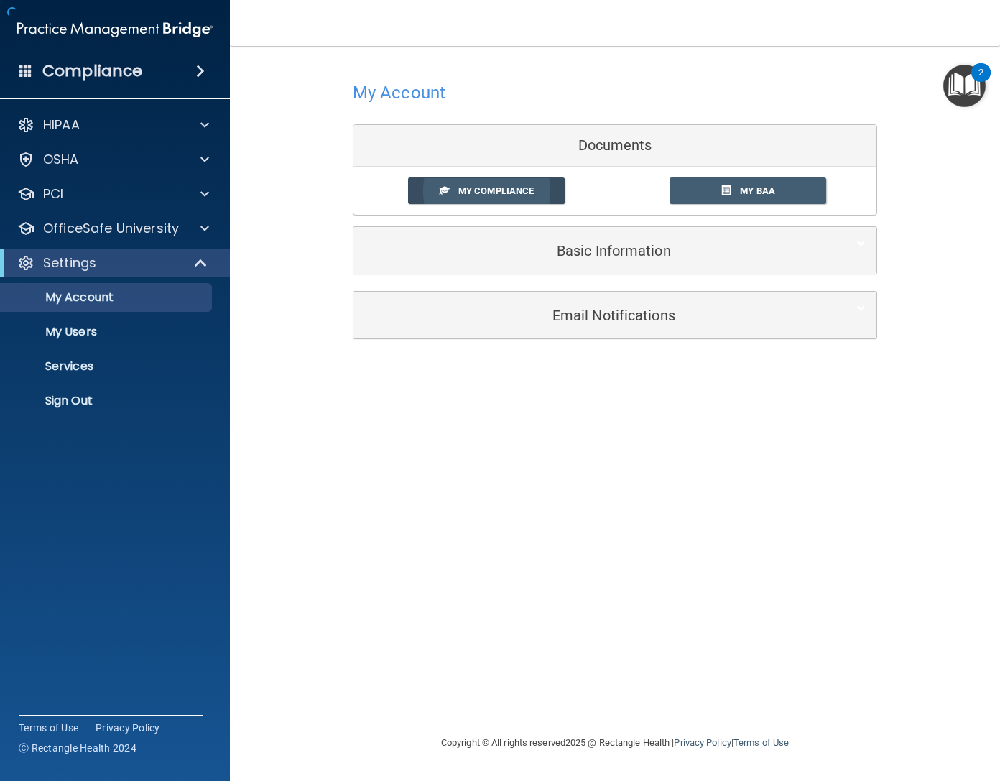
click at [489, 190] on span "My Compliance" at bounding box center [495, 190] width 75 height 11
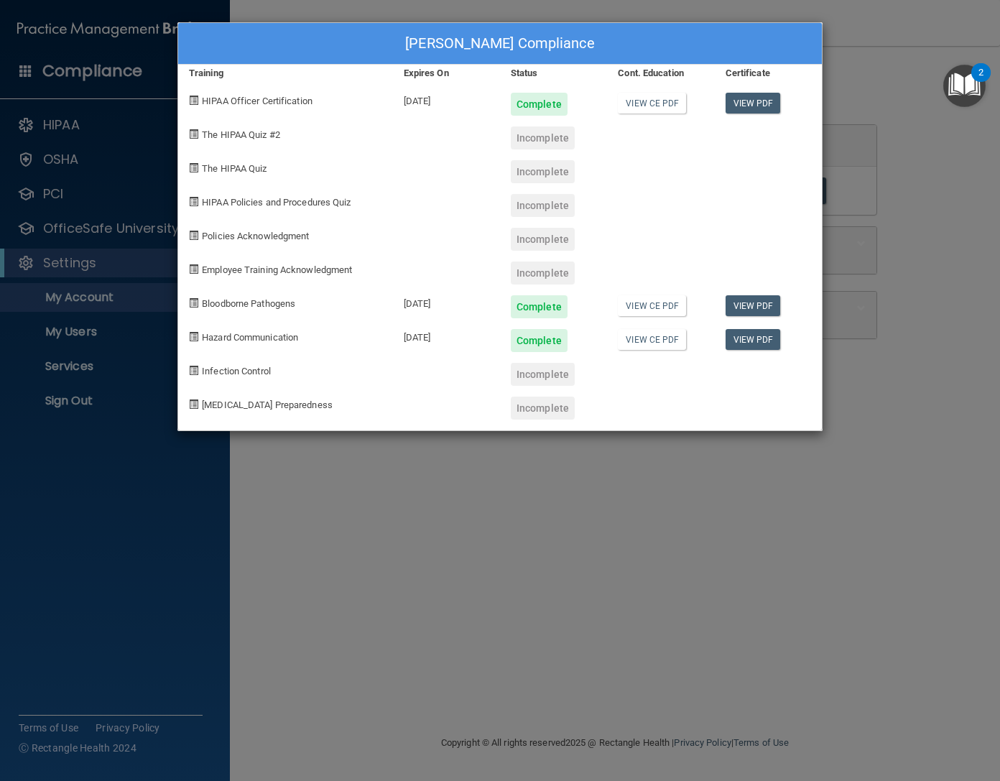
click at [248, 369] on span "Infection Control" at bounding box center [236, 371] width 69 height 11
click at [512, 119] on div "Nandini Braganza's Compliance Training Expires On Status Cont. Education Certif…" at bounding box center [500, 390] width 1000 height 781
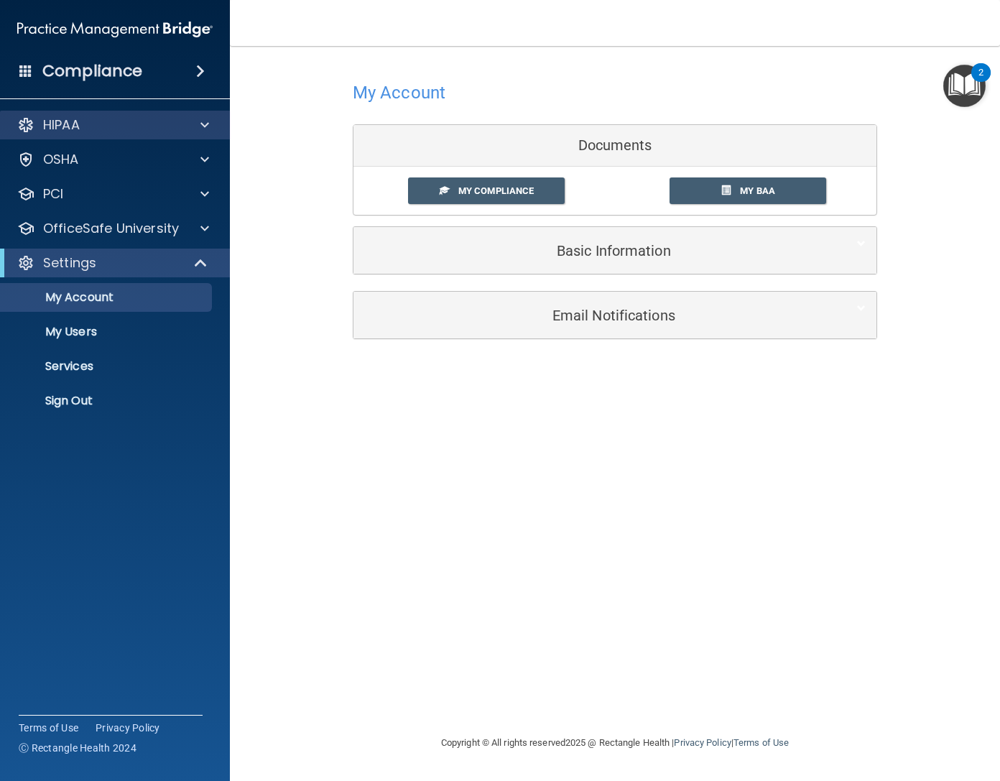
click at [119, 139] on div "HIPAA" at bounding box center [115, 125] width 231 height 29
click at [200, 118] on span at bounding box center [204, 124] width 9 height 17
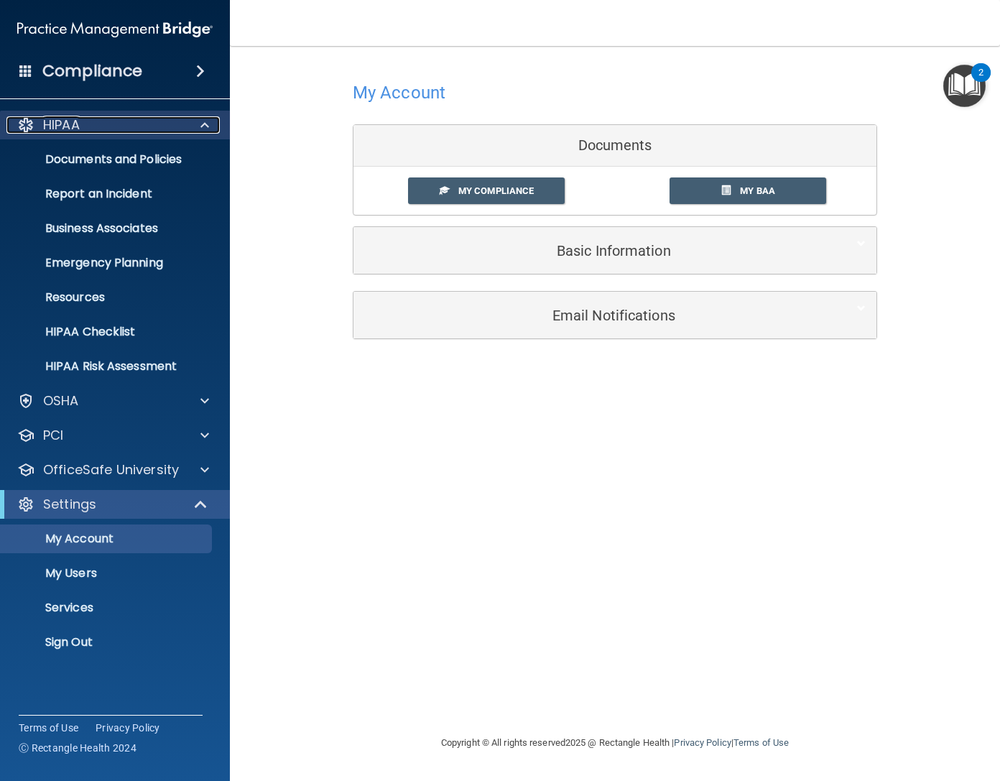
click at [200, 118] on span at bounding box center [204, 124] width 9 height 17
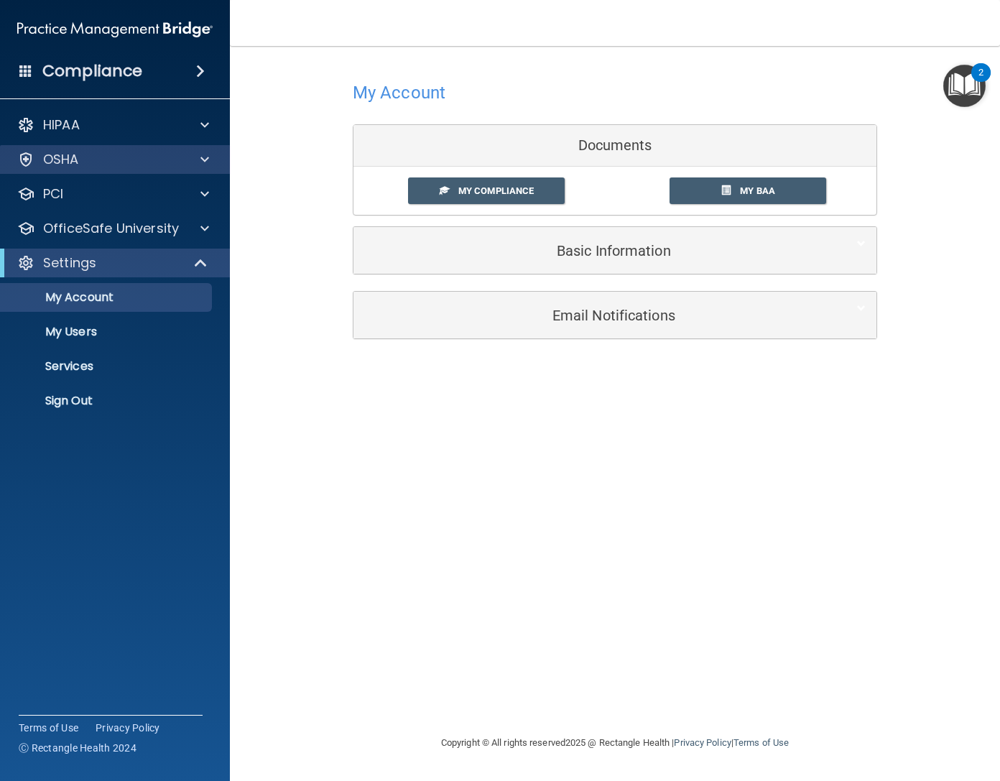
click at [187, 147] on div "OSHA" at bounding box center [115, 159] width 231 height 29
click at [208, 157] on span at bounding box center [204, 159] width 9 height 17
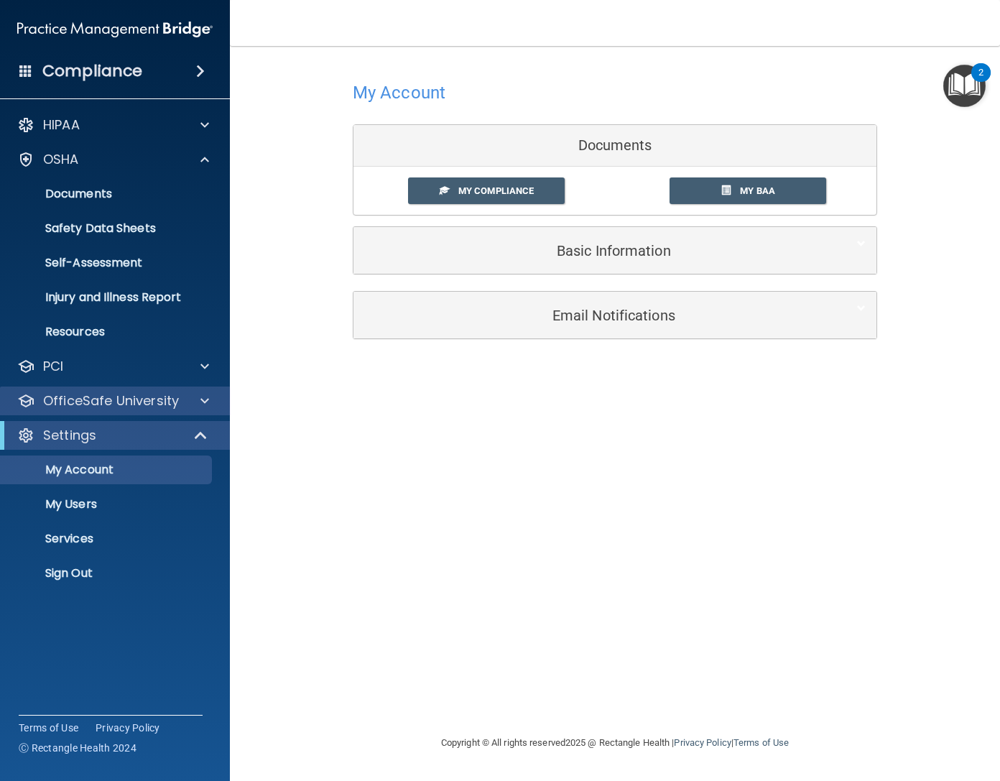
click at [104, 389] on div "OfficeSafe University" at bounding box center [115, 401] width 231 height 29
click at [100, 401] on p "OfficeSafe University" at bounding box center [111, 400] width 136 height 17
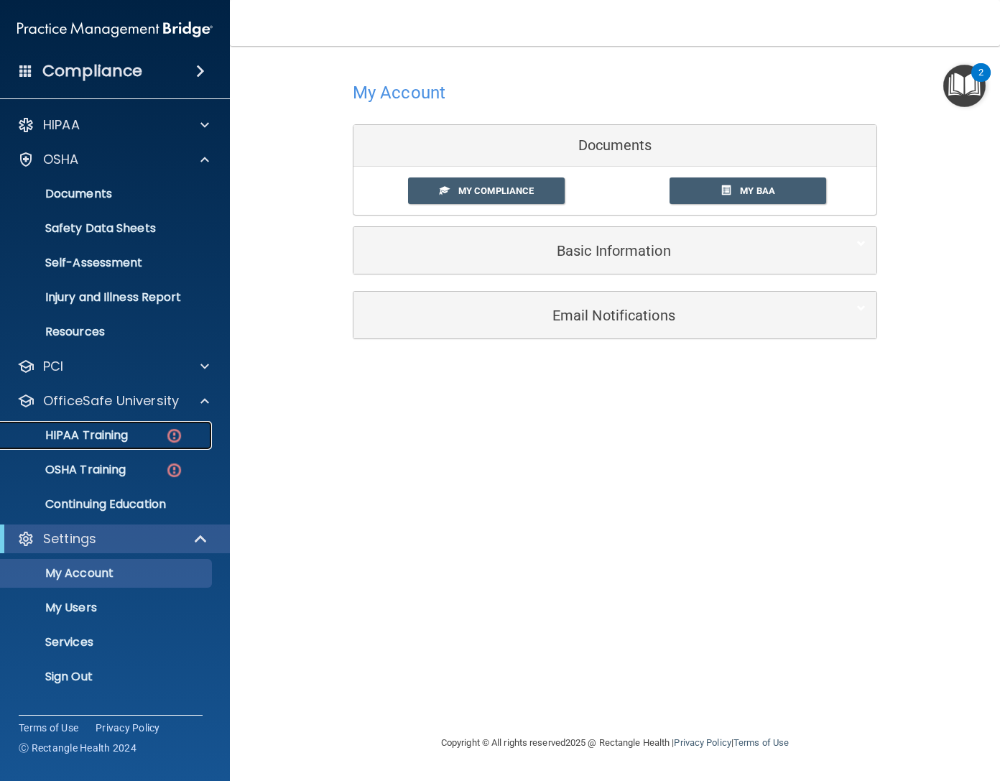
click at [92, 436] on p "HIPAA Training" at bounding box center [68, 435] width 119 height 14
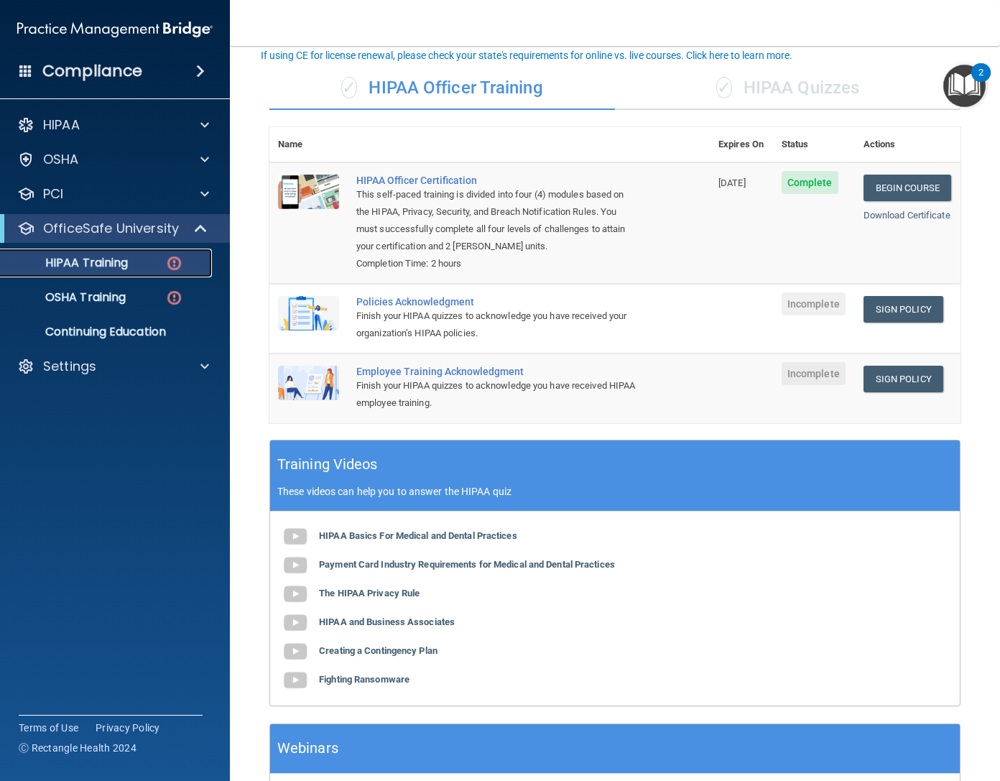
scroll to position [84, 0]
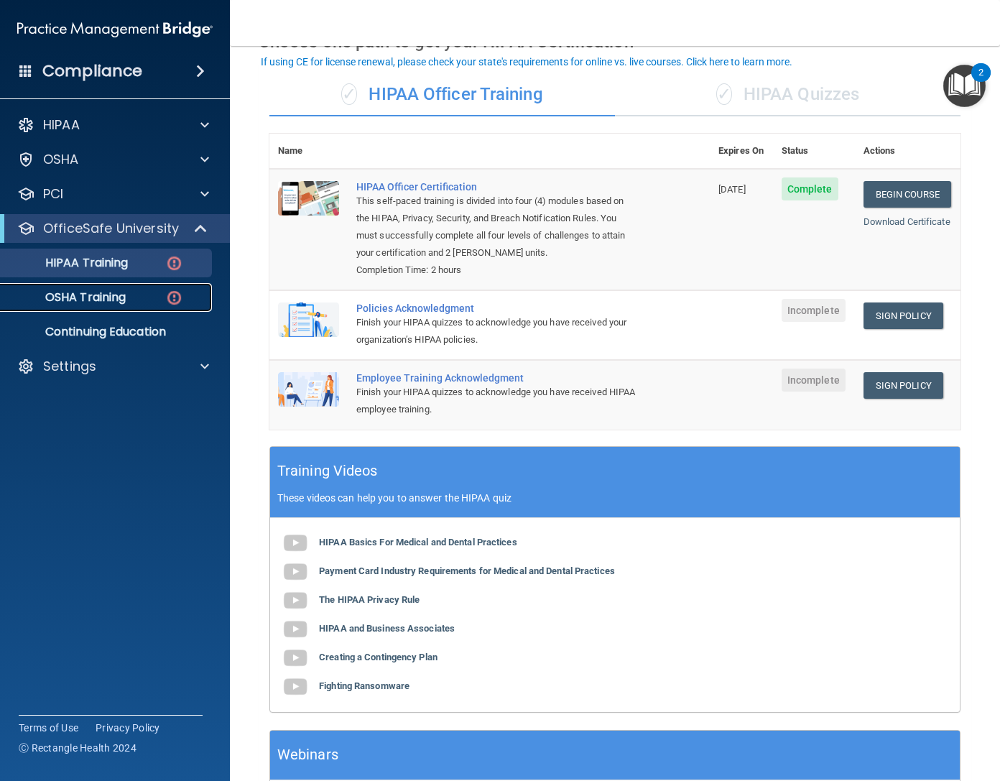
click at [134, 297] on div "OSHA Training" at bounding box center [107, 297] width 196 height 14
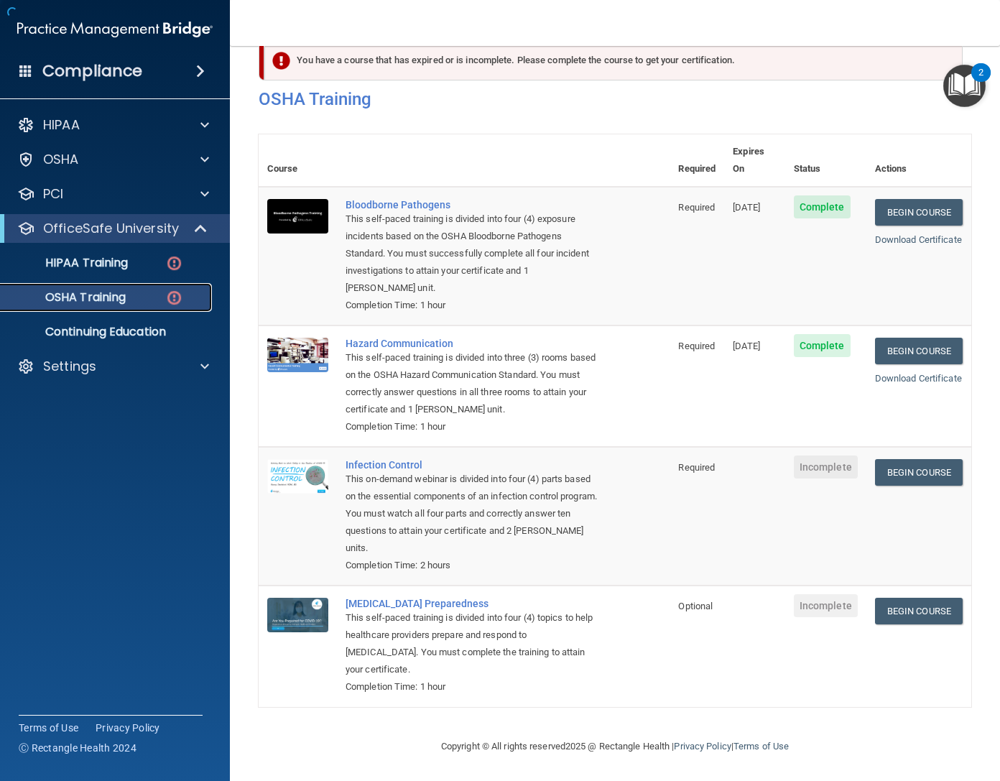
scroll to position [14, 0]
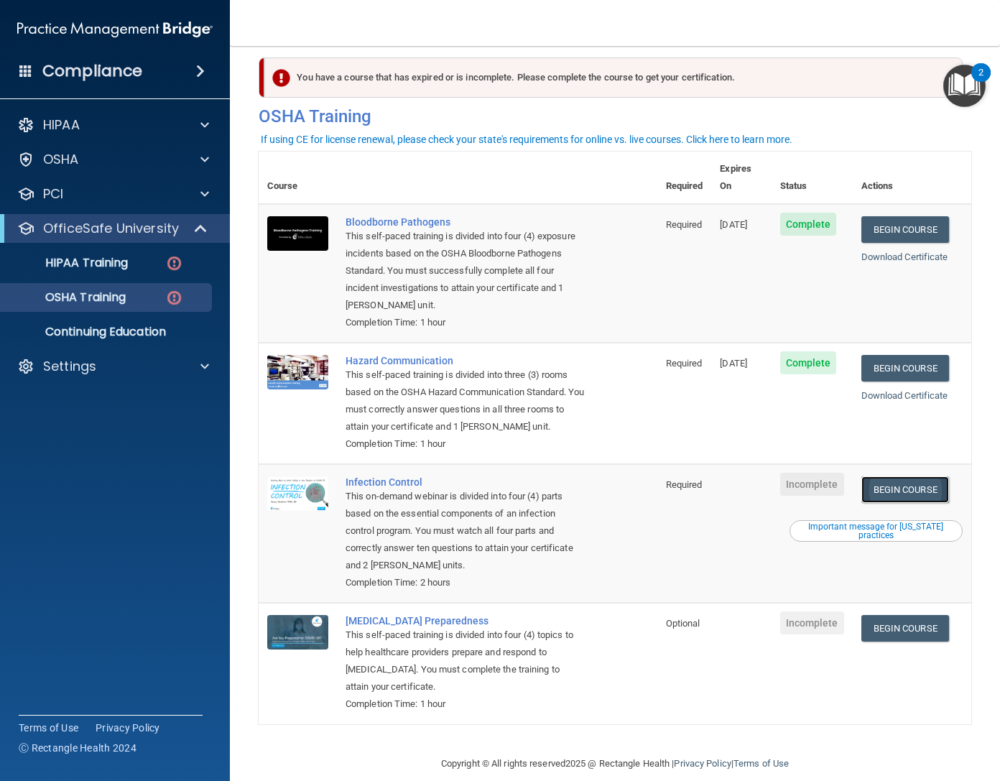
click at [512, 476] on link "Begin Course" at bounding box center [906, 489] width 88 height 27
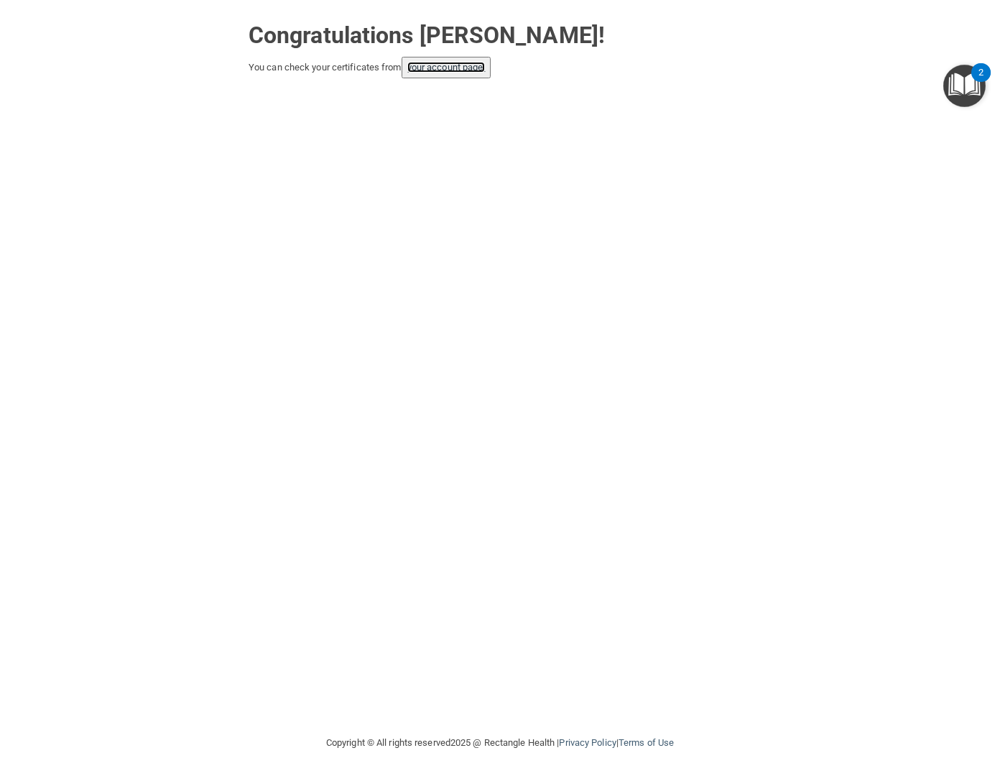
click at [464, 70] on link "your account page!" at bounding box center [446, 67] width 78 height 11
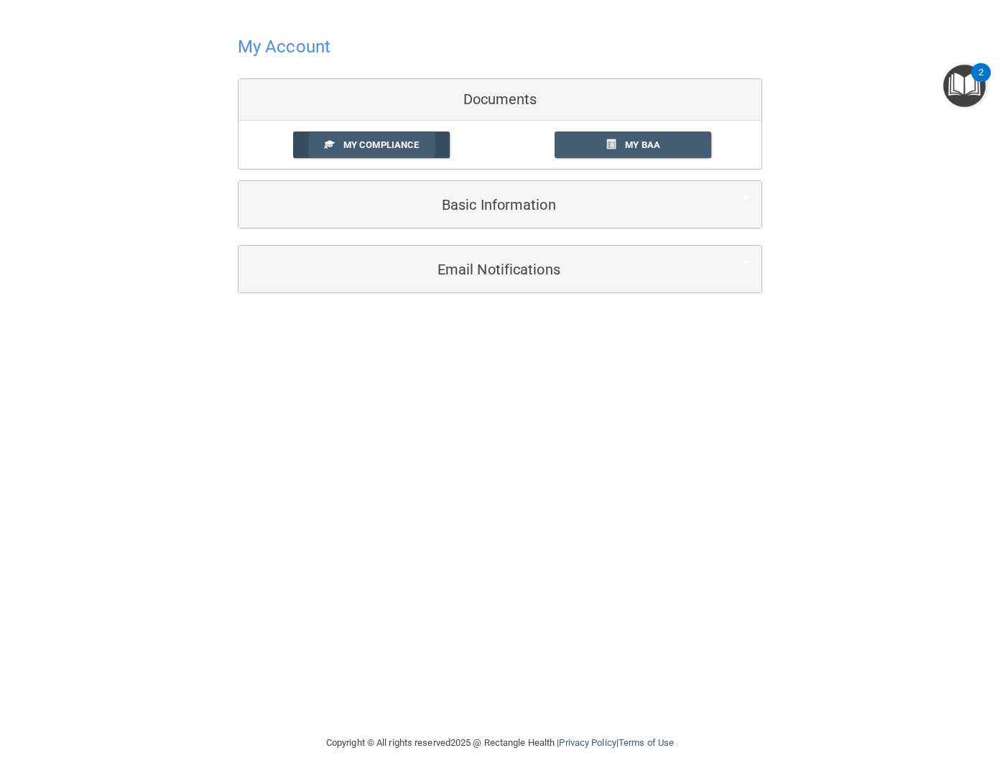
click at [394, 143] on span "My Compliance" at bounding box center [380, 144] width 75 height 11
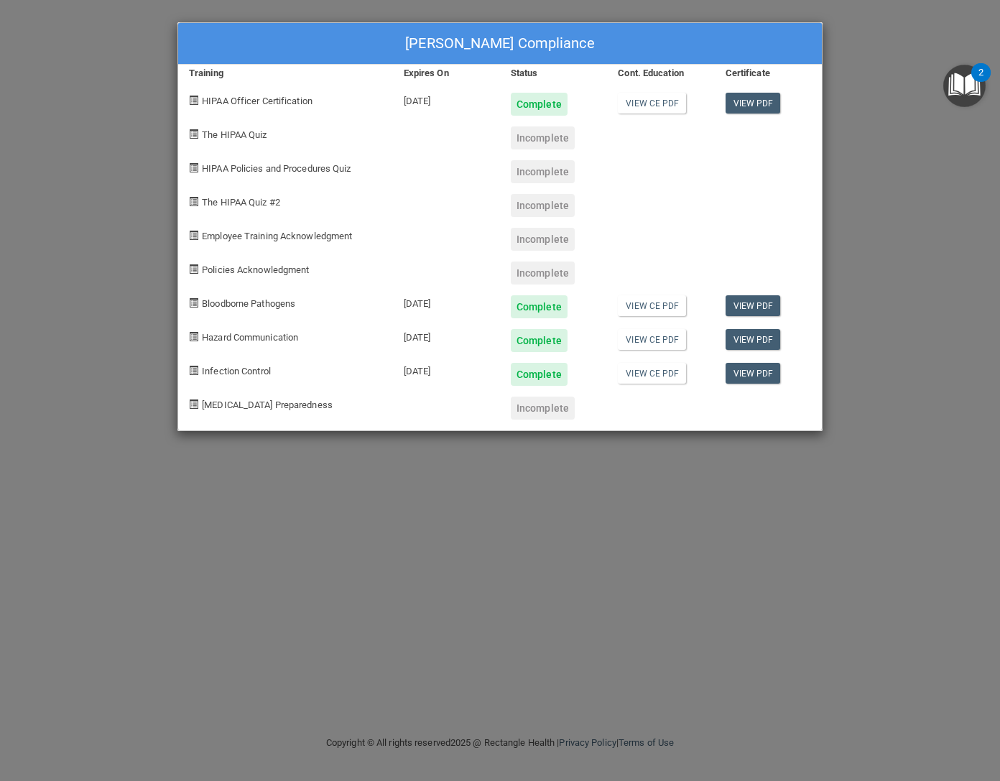
click at [873, 169] on div "Nandini Braganza's Compliance Training Expires On Status Cont. Education Certif…" at bounding box center [500, 390] width 1000 height 781
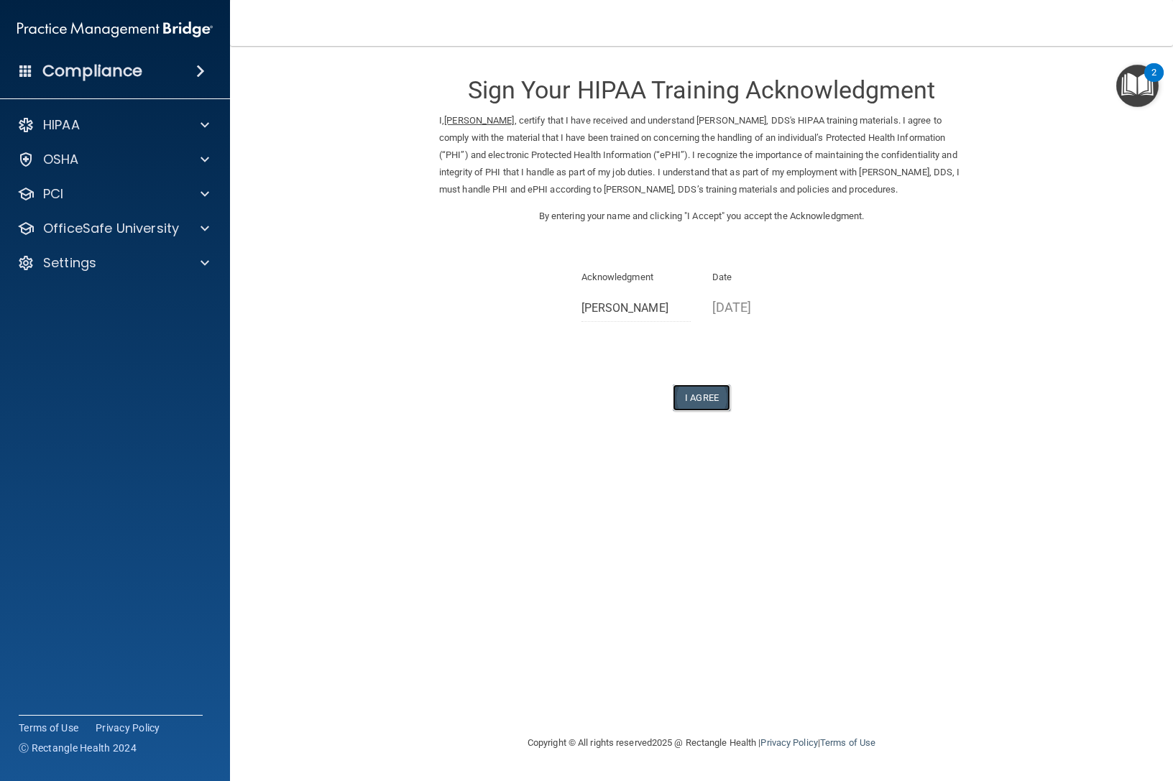
click at [712, 398] on button "I Agree" at bounding box center [701, 397] width 57 height 27
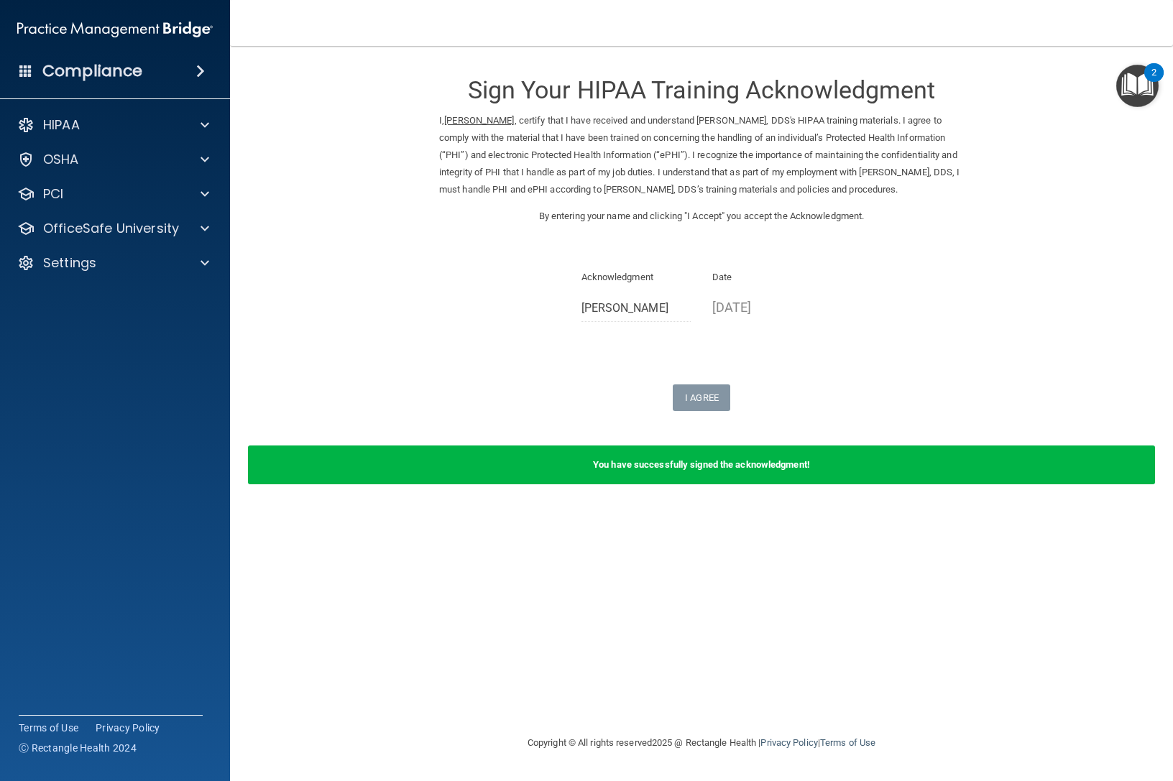
click at [842, 601] on div "Sign Your HIPAA Training Acknowledgment I, Nandini Braganza , certify that I ha…" at bounding box center [701, 390] width 885 height 660
click at [113, 225] on p "OfficeSafe University" at bounding box center [111, 228] width 136 height 17
click at [98, 254] on link "HIPAA Training" at bounding box center [99, 263] width 226 height 29
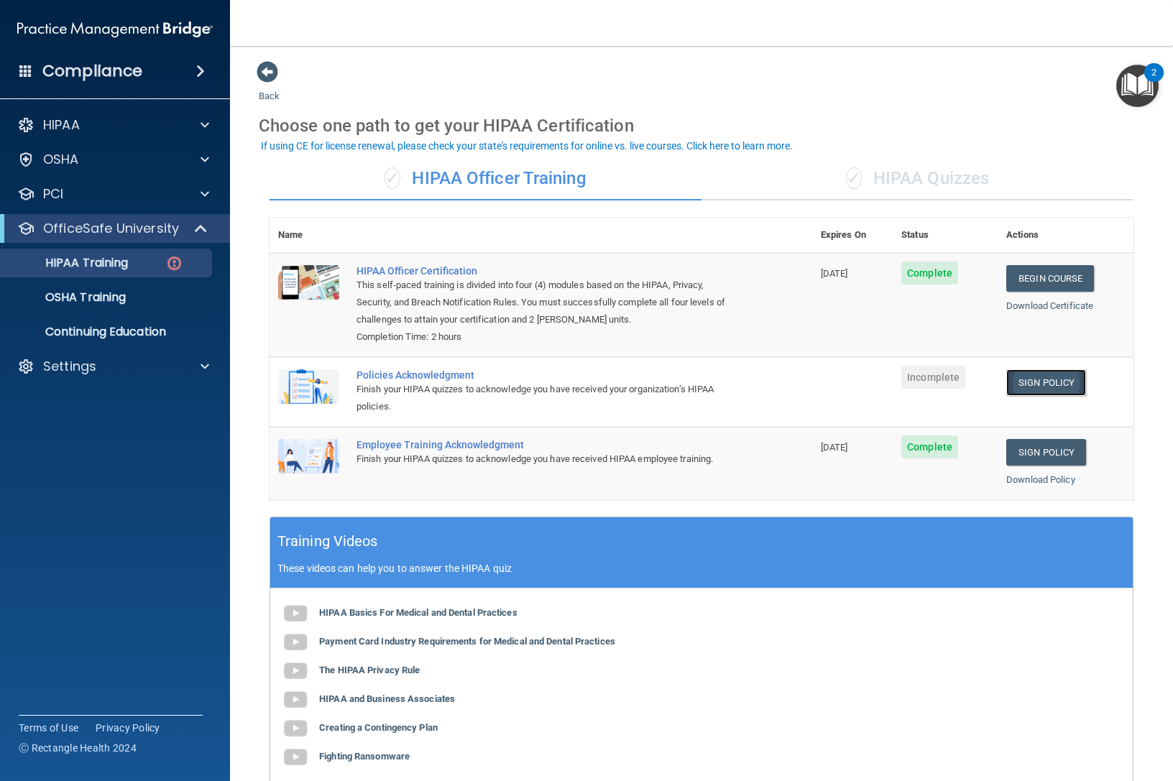
click at [1043, 389] on link "Sign Policy" at bounding box center [1046, 382] width 80 height 27
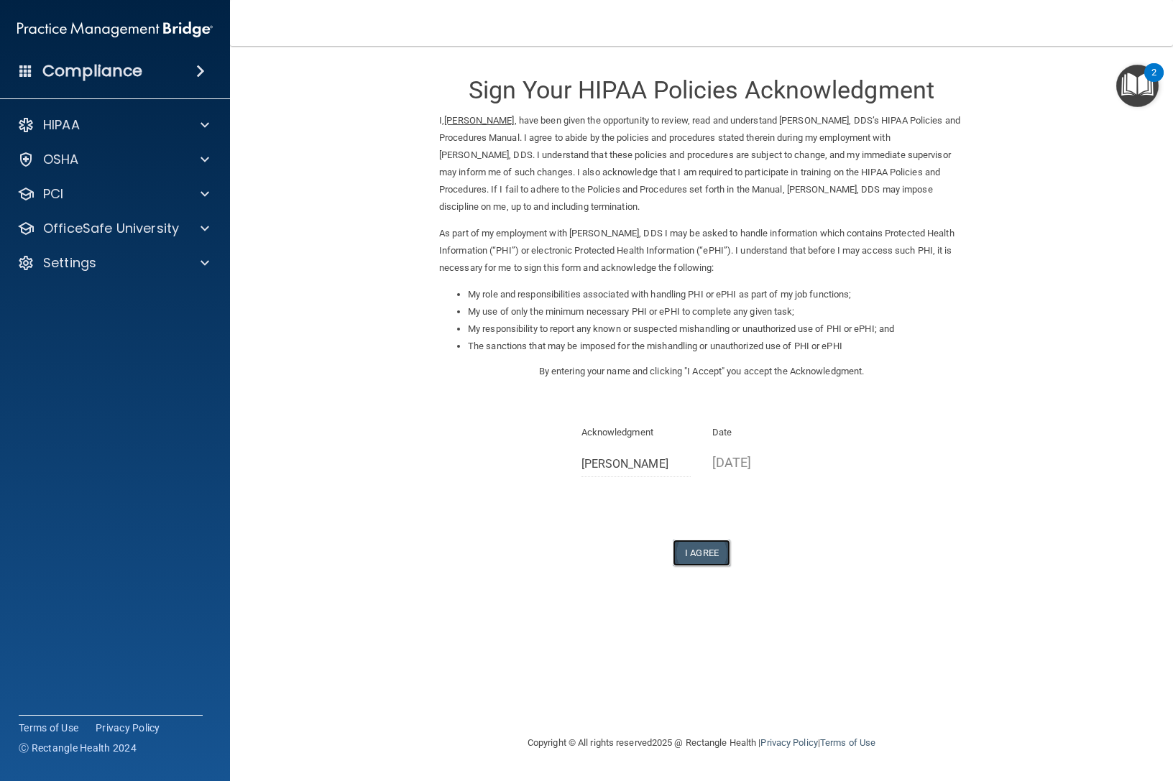
click at [696, 545] on button "I Agree" at bounding box center [701, 553] width 57 height 27
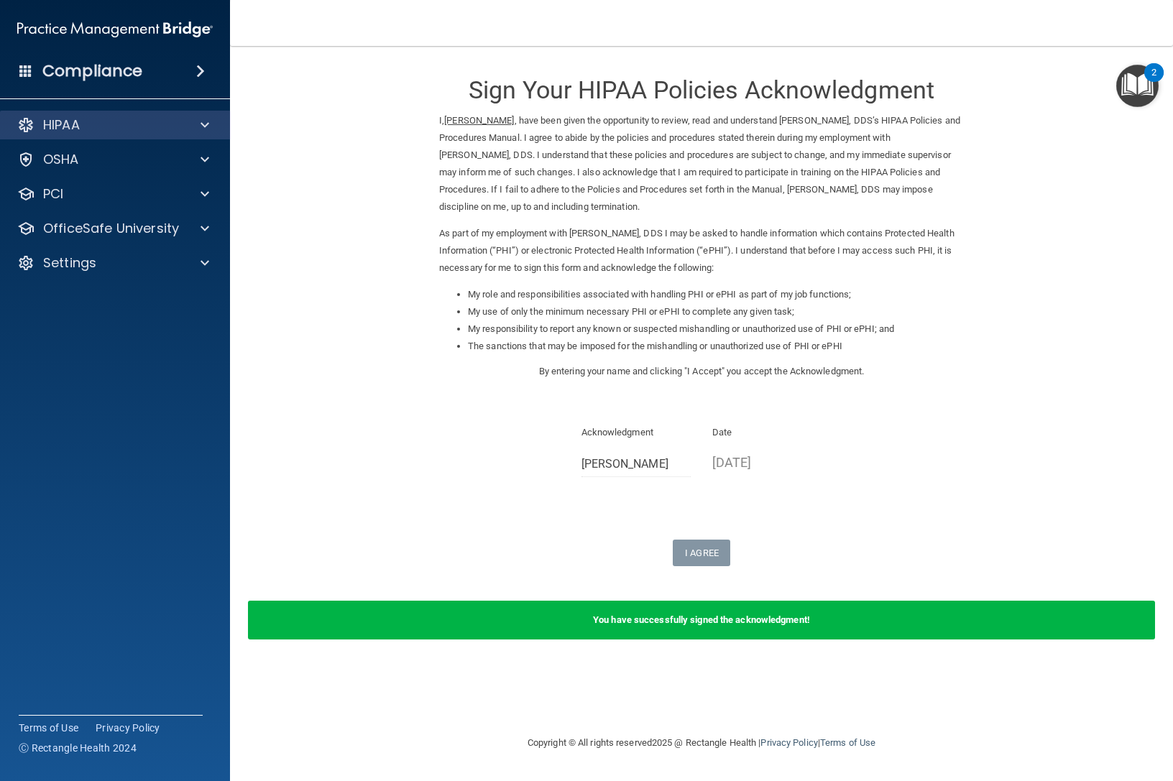
click at [110, 137] on div "HIPAA" at bounding box center [115, 125] width 231 height 29
click at [91, 132] on div "HIPAA" at bounding box center [95, 124] width 178 height 17
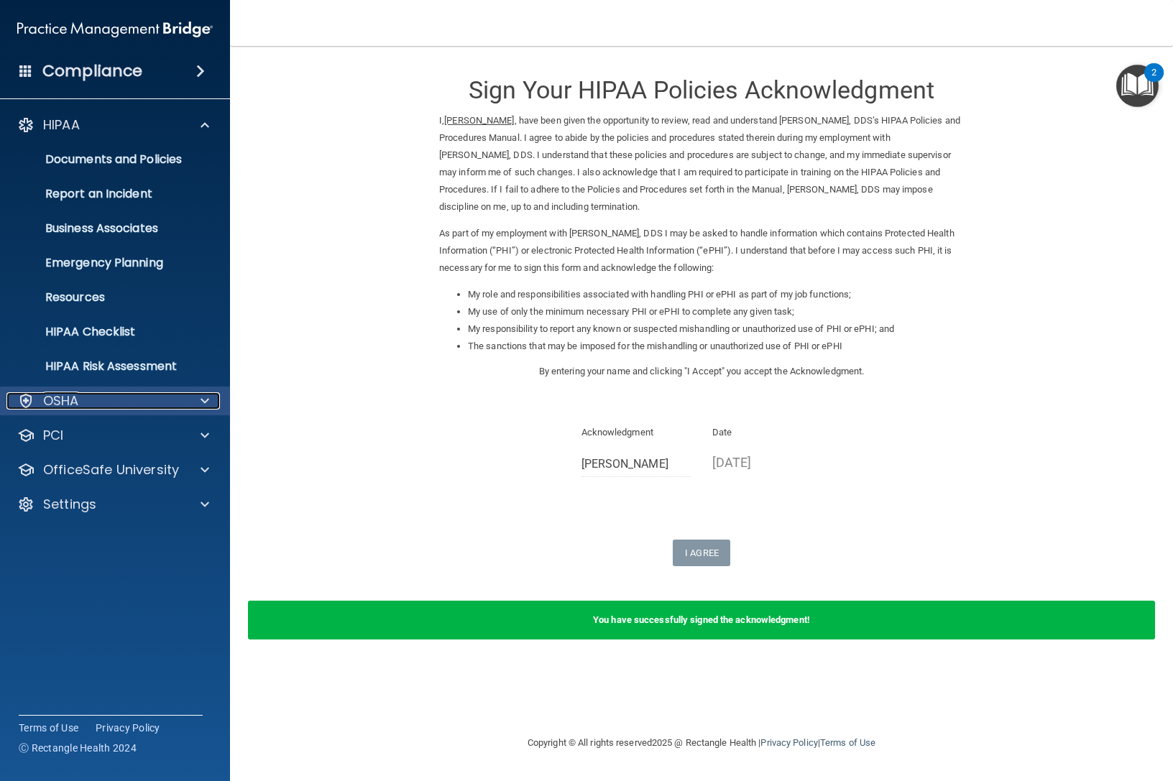
click at [91, 403] on div "OSHA" at bounding box center [95, 400] width 178 height 17
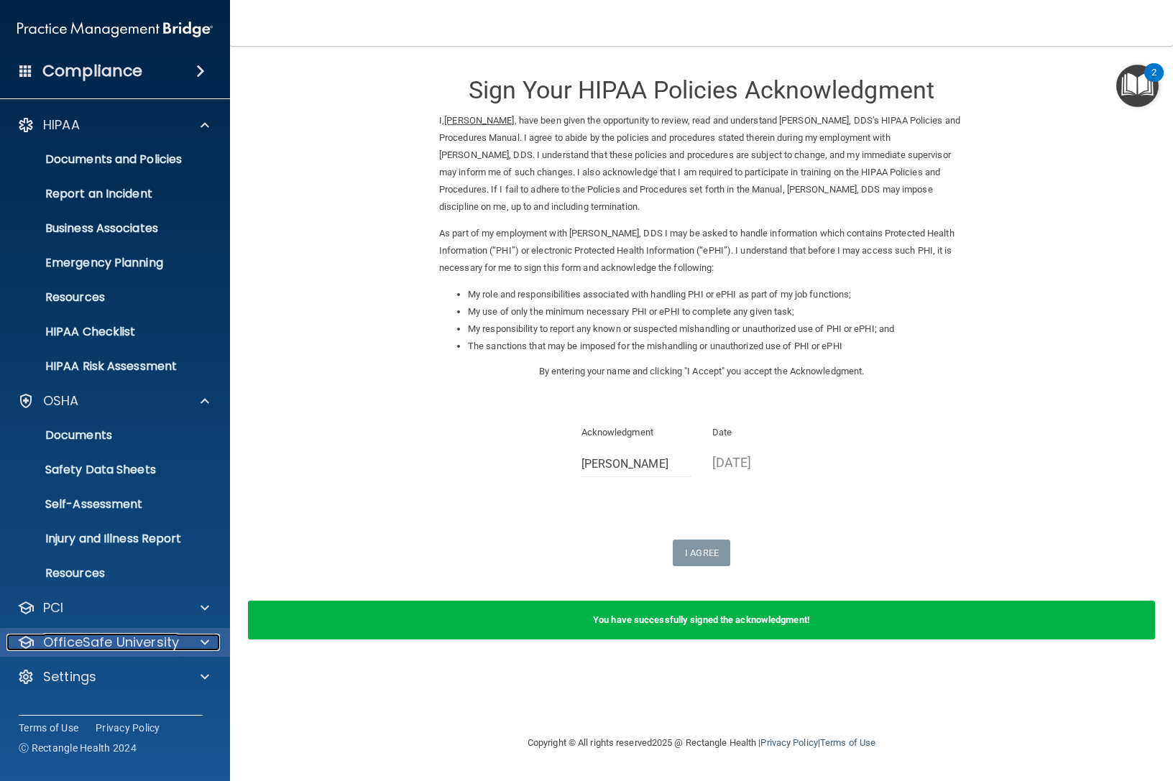
click at [97, 634] on p "OfficeSafe University" at bounding box center [111, 642] width 136 height 17
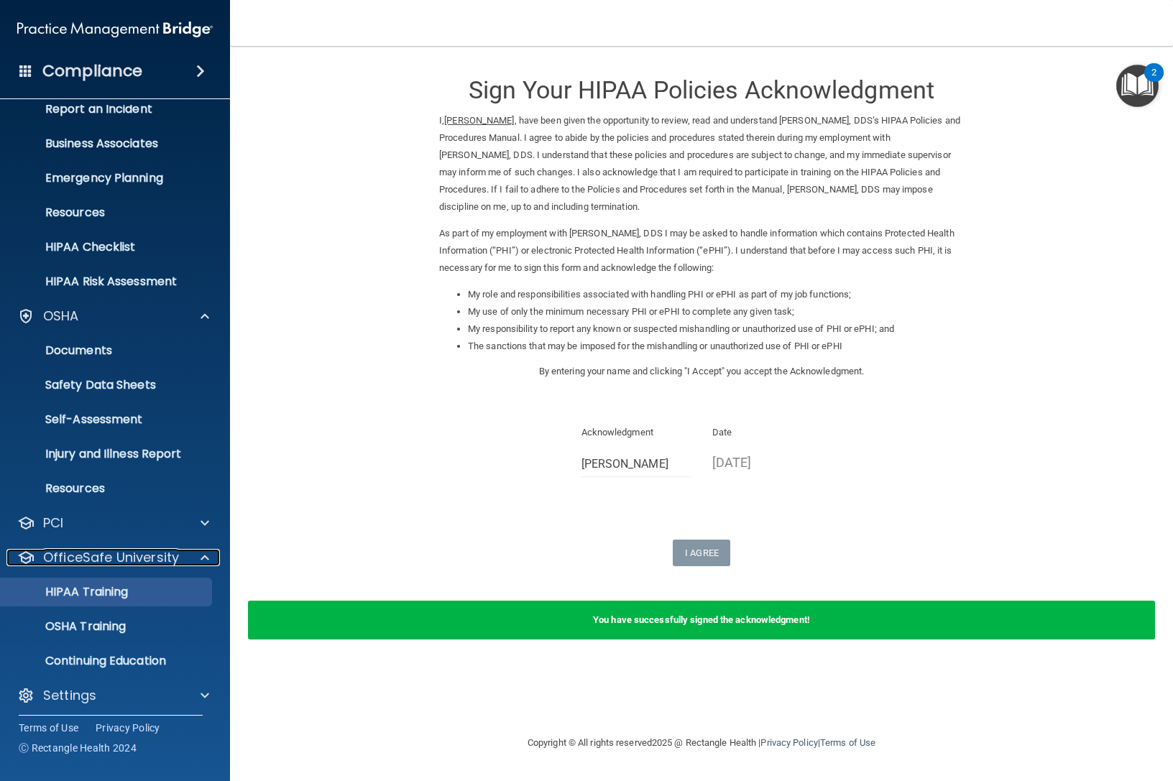
scroll to position [91, 0]
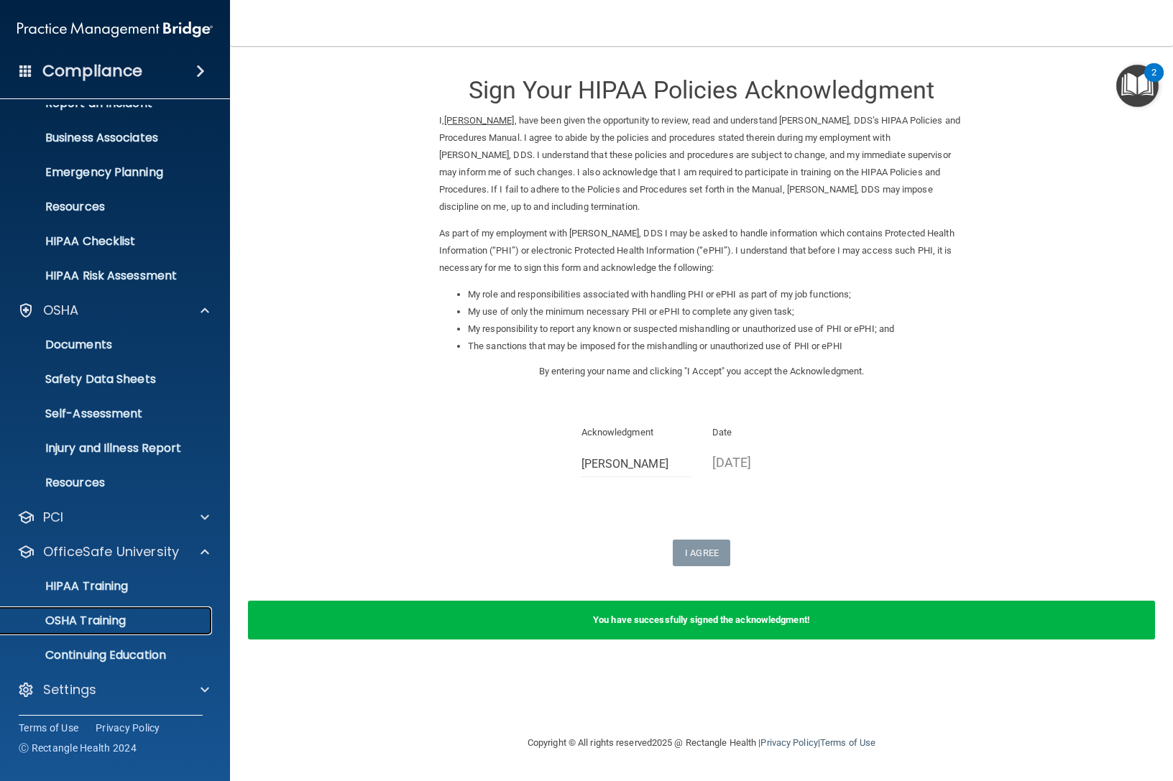
click at [111, 624] on p "OSHA Training" at bounding box center [67, 621] width 116 height 14
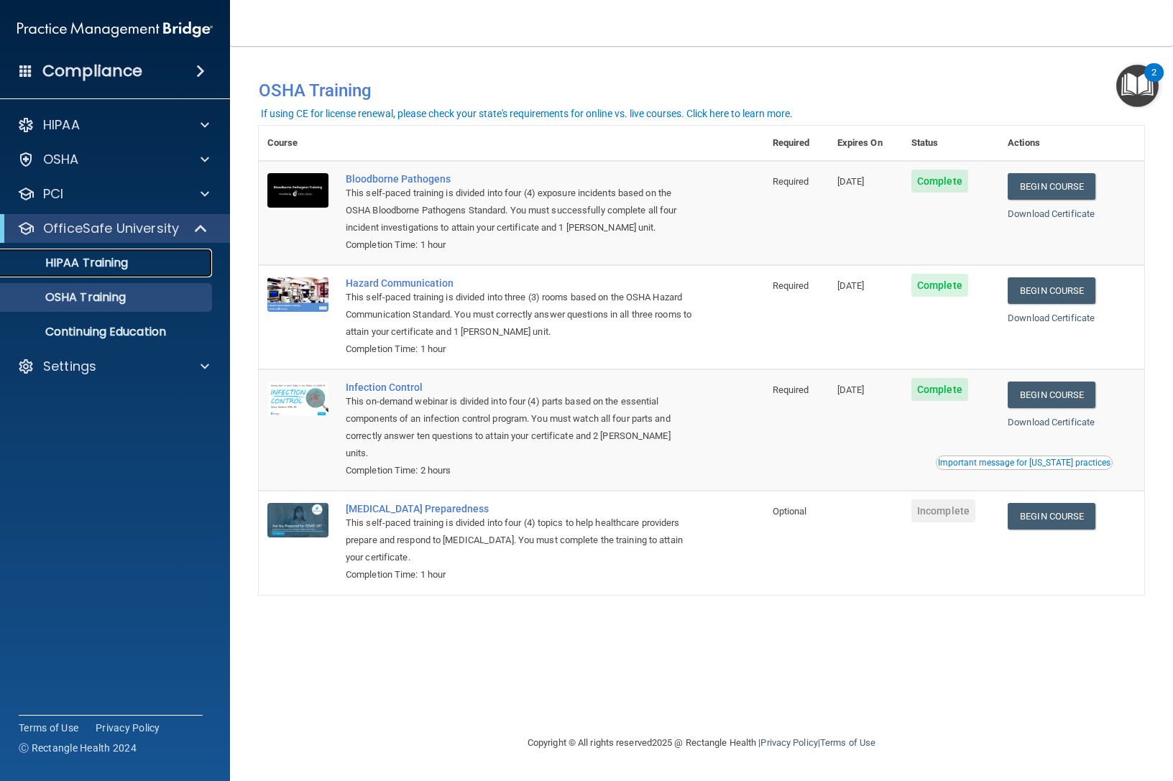
click at [128, 271] on link "HIPAA Training" at bounding box center [99, 263] width 226 height 29
